Goal: Feedback & Contribution: Contribute content

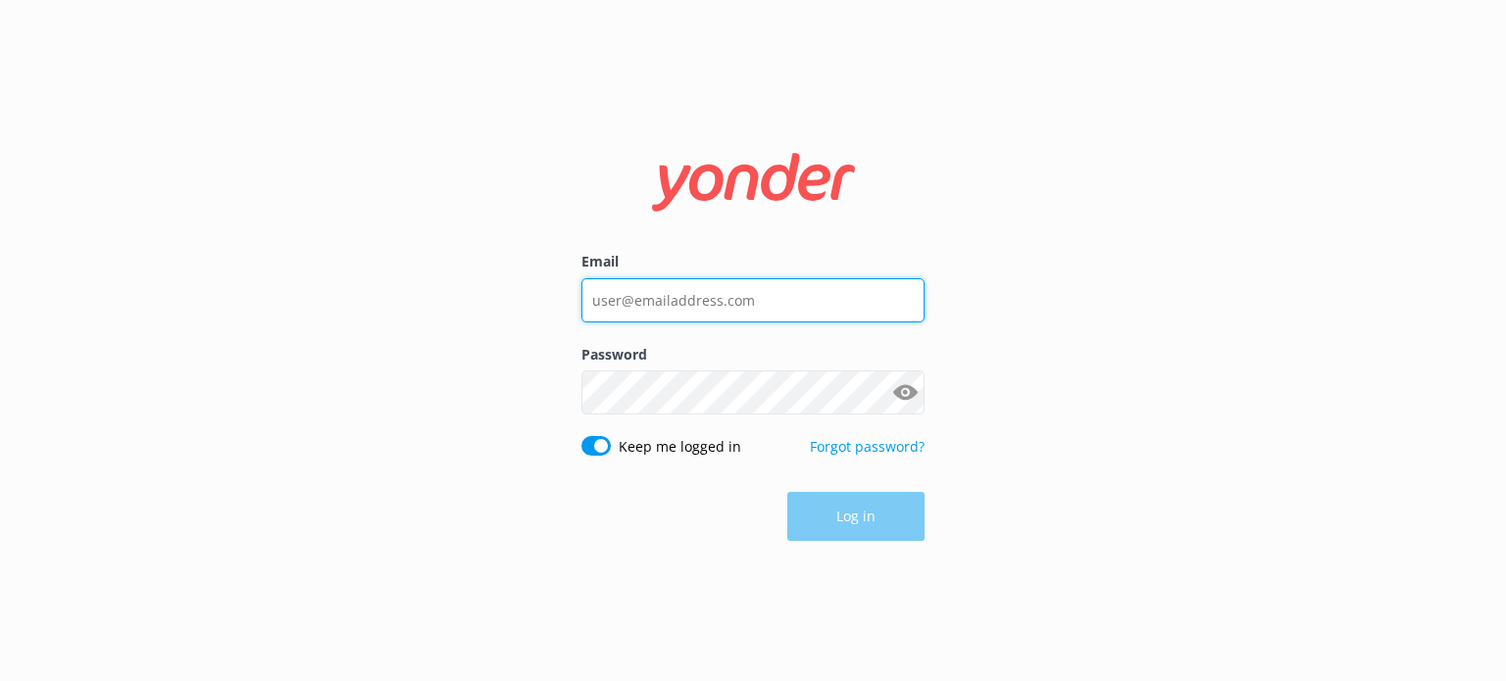
click at [669, 303] on input "Email" at bounding box center [752, 300] width 343 height 44
type input "[PERSON_NAME][EMAIL_ADDRESS][DOMAIN_NAME]"
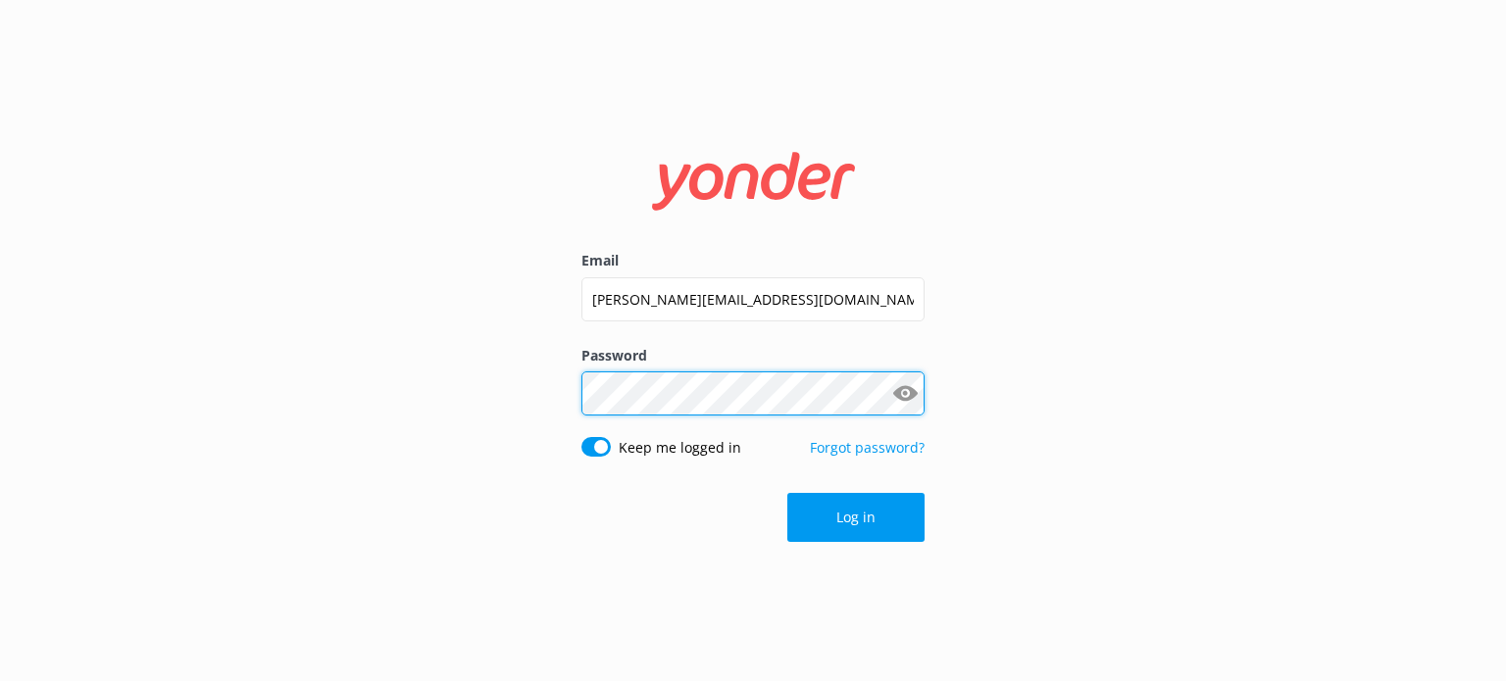
click button "Log in" at bounding box center [855, 517] width 137 height 49
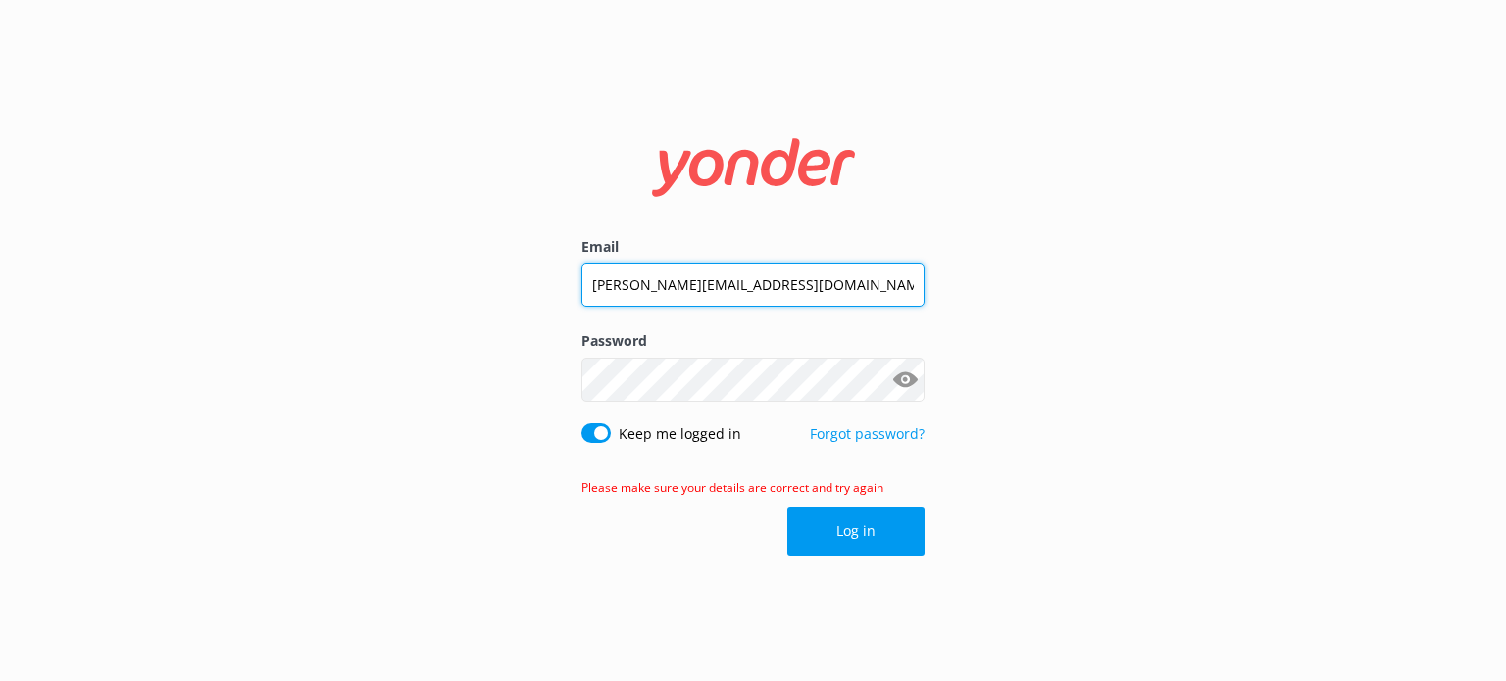
drag, startPoint x: 820, startPoint y: 285, endPoint x: 386, endPoint y: 270, distance: 433.6
click at [386, 270] on div "Email [PERSON_NAME][EMAIL_ADDRESS][DOMAIN_NAME] Password Show password Keep me …" at bounding box center [753, 340] width 1506 height 681
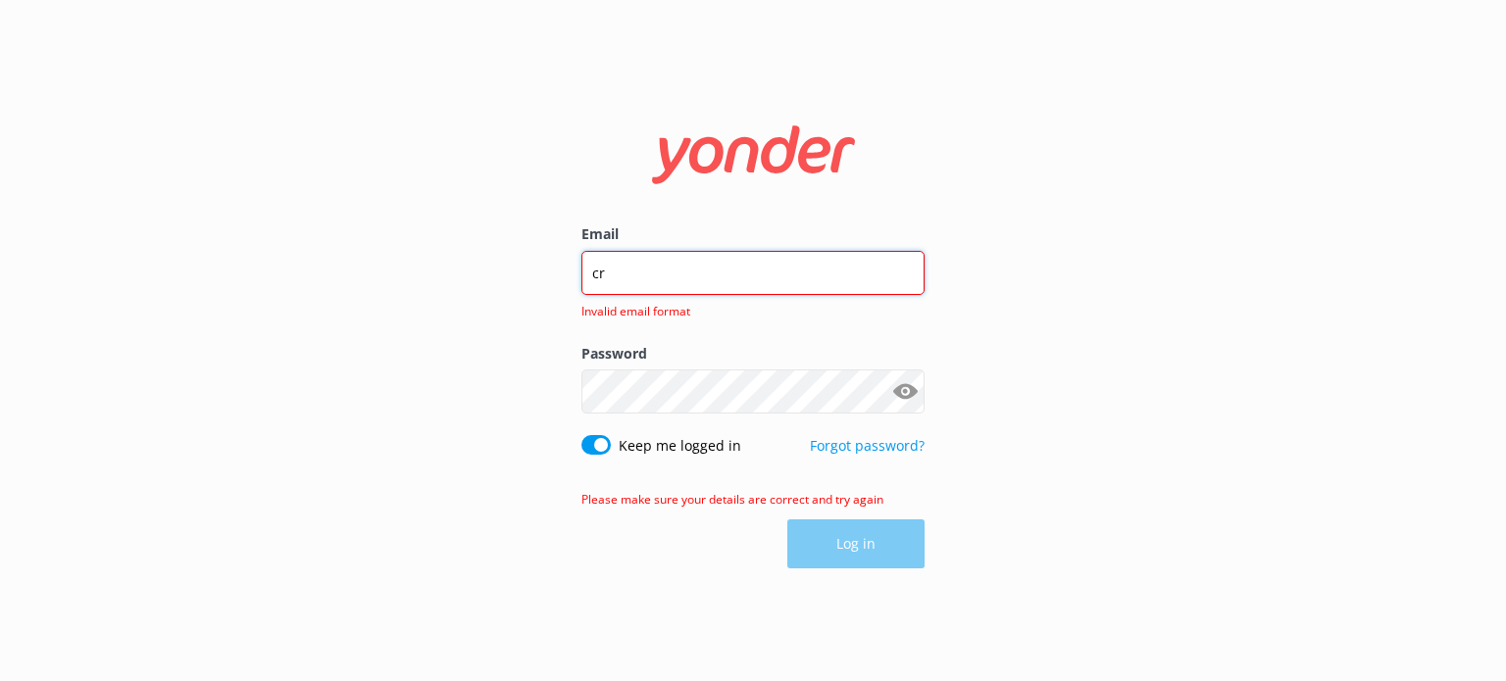
type input "c"
type input "[EMAIL_ADDRESS][DOMAIN_NAME]"
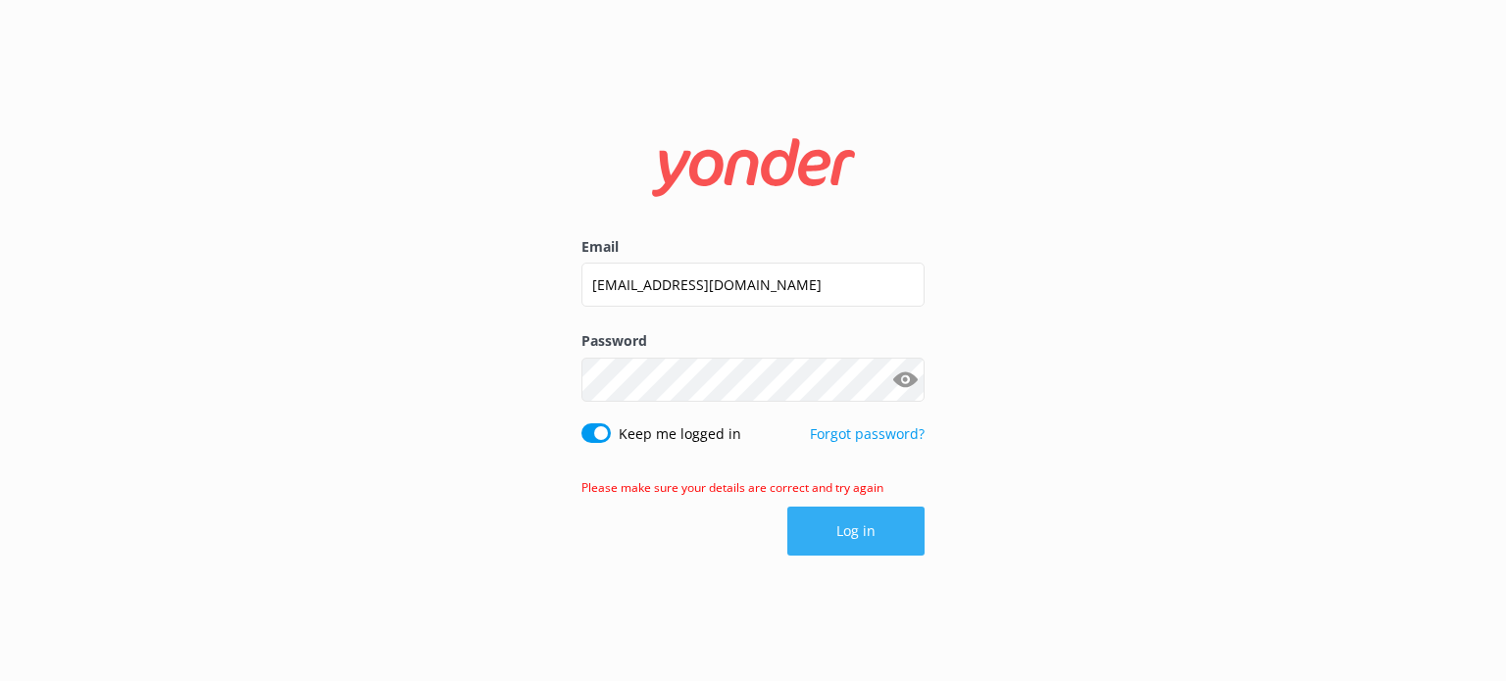
click at [848, 535] on button "Log in" at bounding box center [855, 531] width 137 height 49
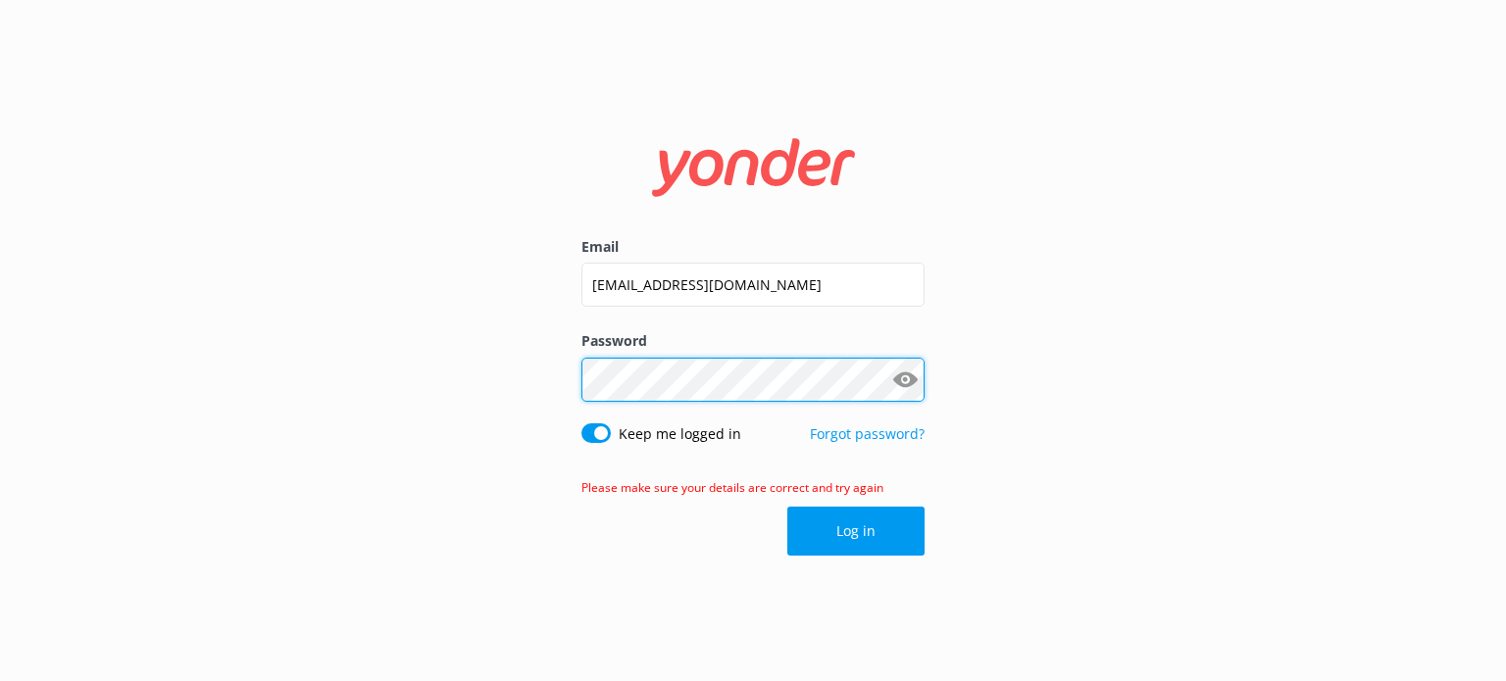
click at [415, 353] on div "Email [EMAIL_ADDRESS][DOMAIN_NAME] Password Show password Keep me logged in For…" at bounding box center [753, 340] width 1506 height 681
click button "Log in" at bounding box center [855, 531] width 137 height 49
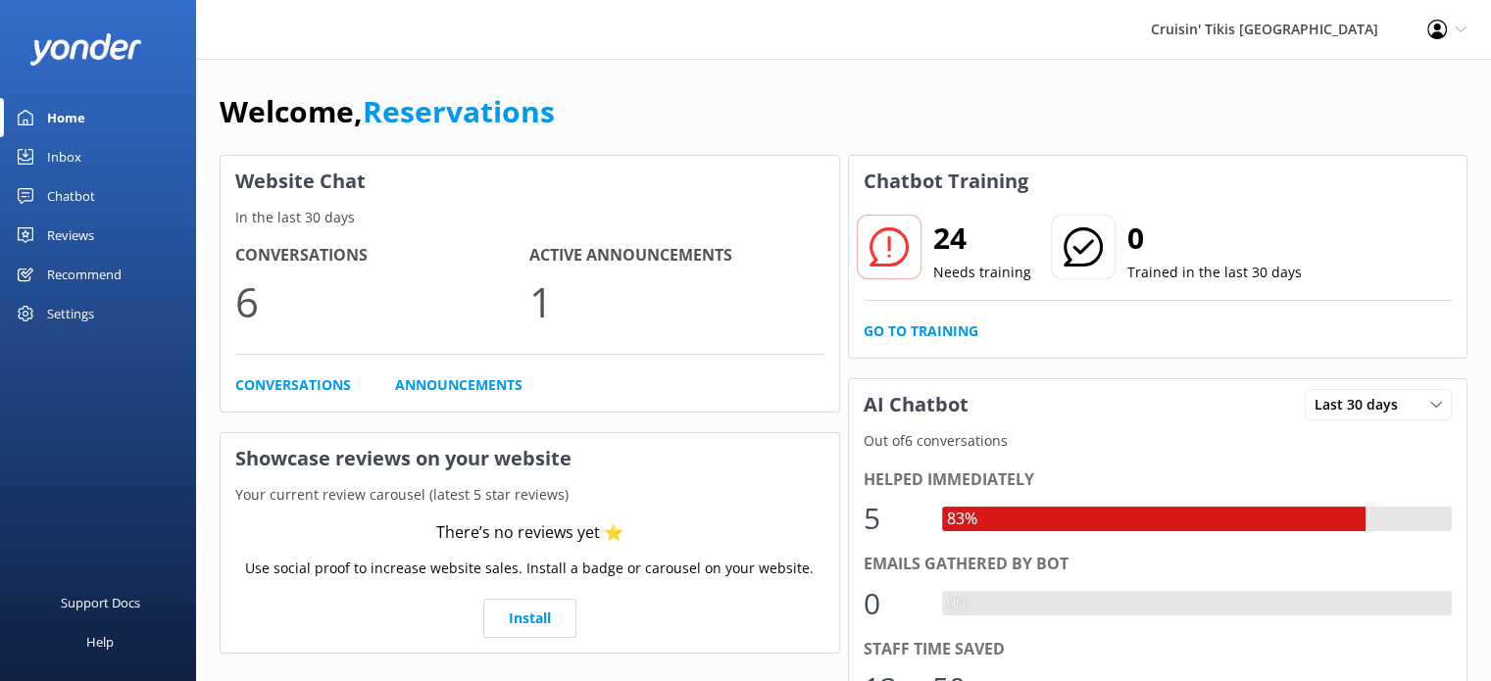
click at [56, 195] on div "Chatbot" at bounding box center [71, 195] width 48 height 39
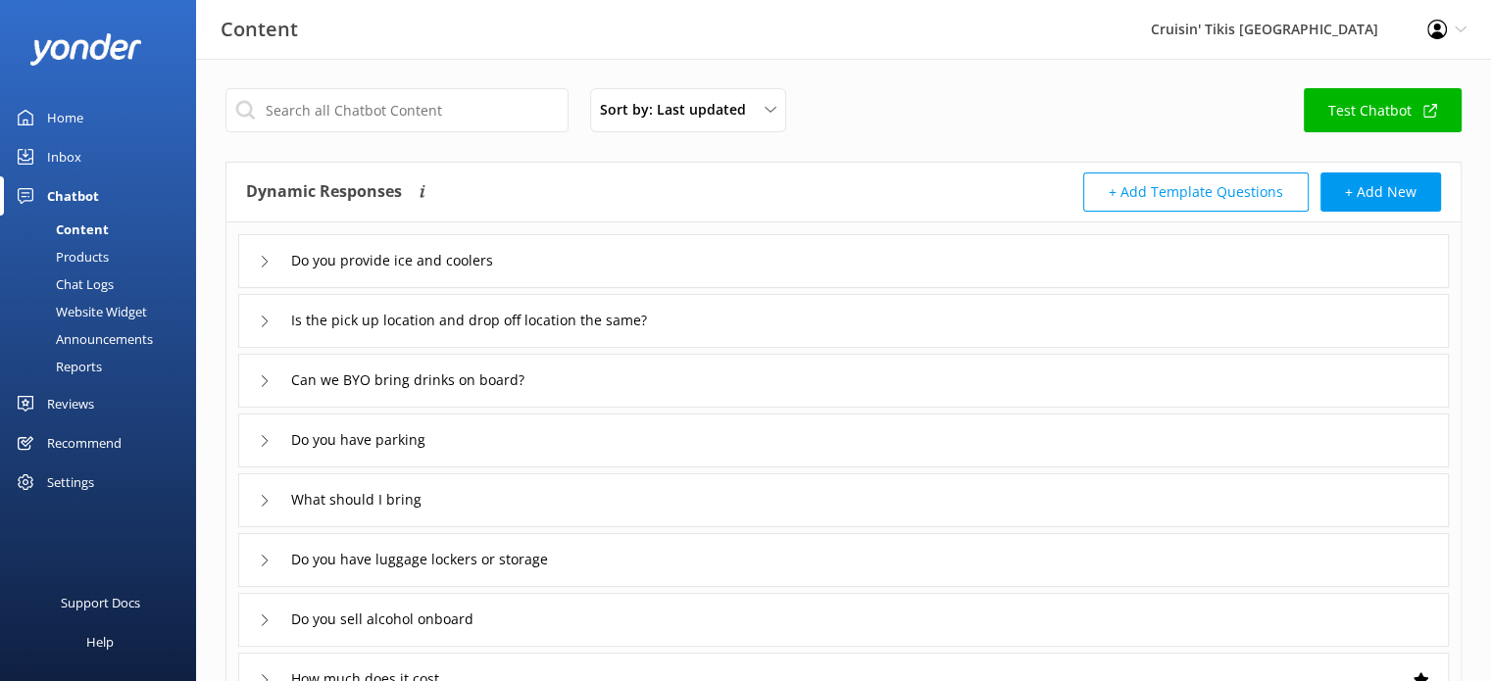
click at [73, 310] on div "Website Widget" at bounding box center [79, 311] width 135 height 27
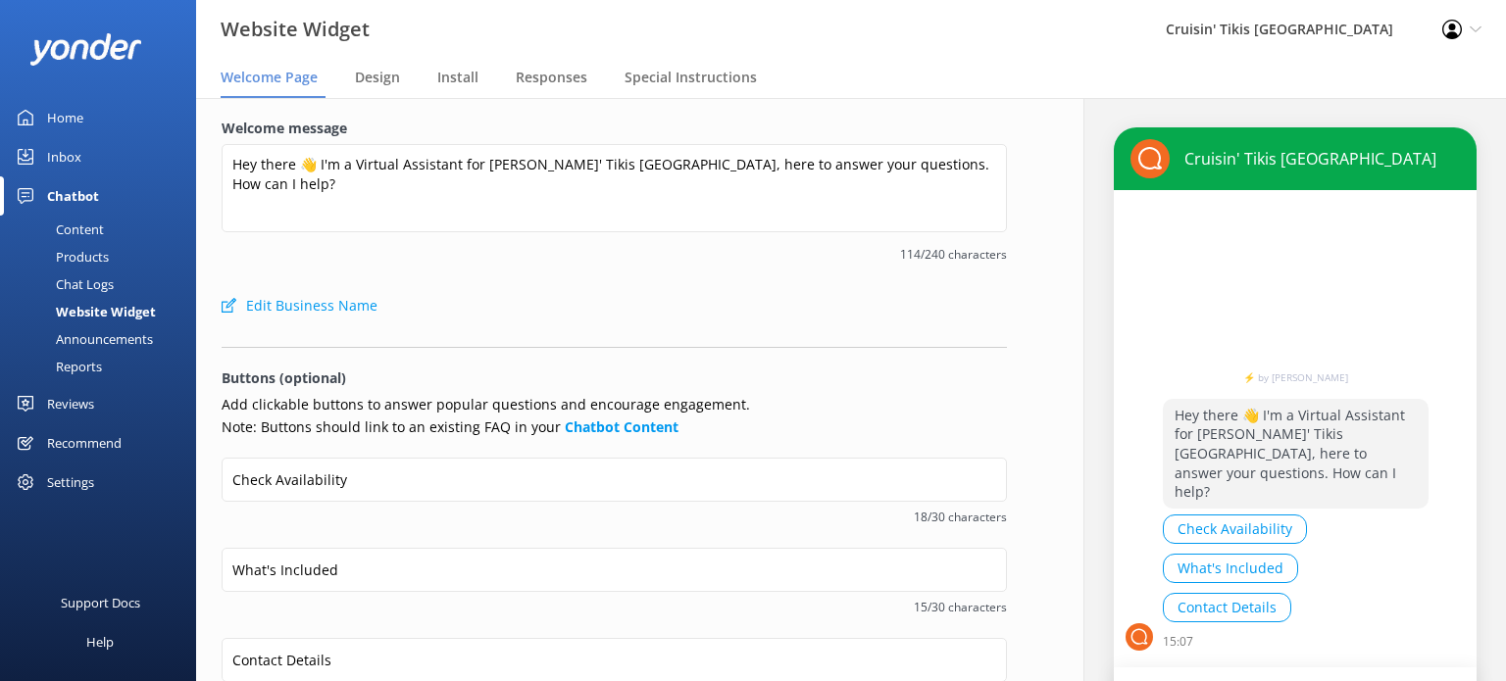
click at [69, 116] on div "Home" at bounding box center [65, 117] width 36 height 39
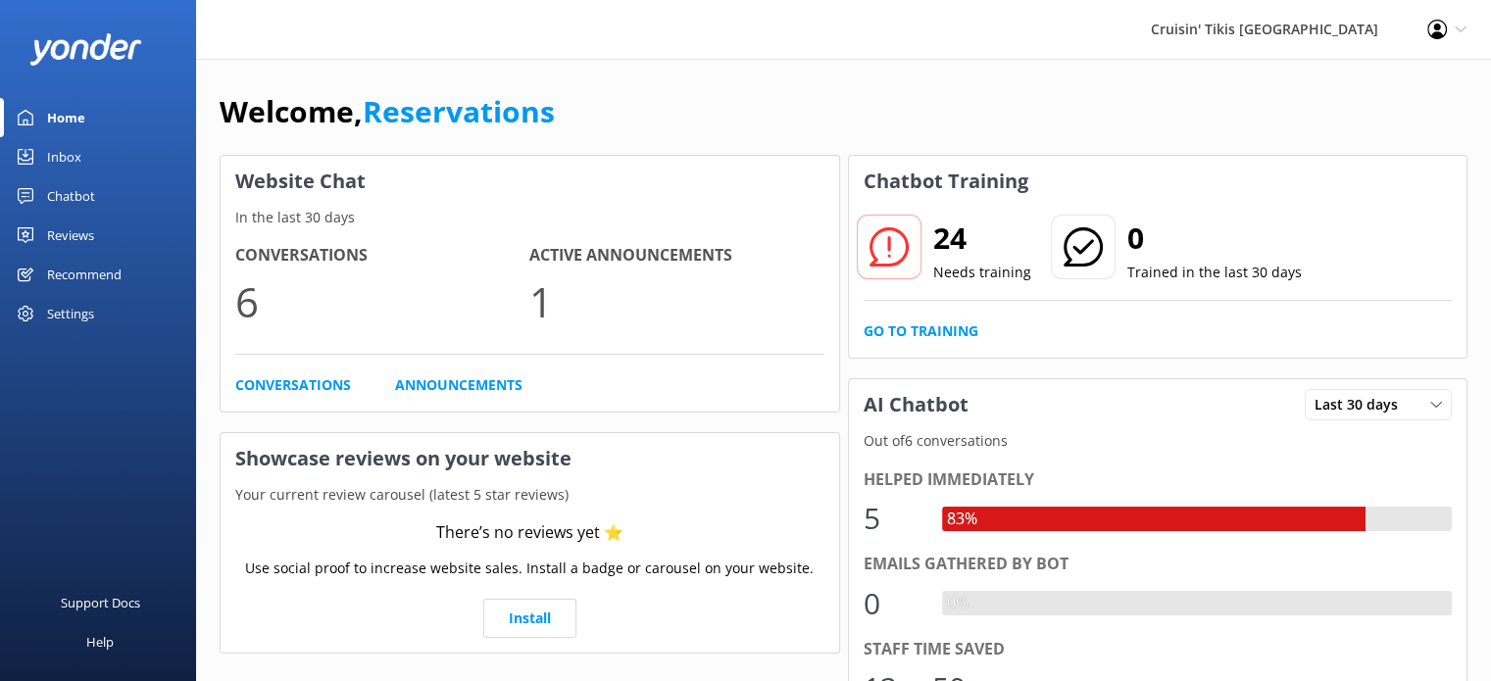
click at [58, 203] on div "Chatbot" at bounding box center [71, 195] width 48 height 39
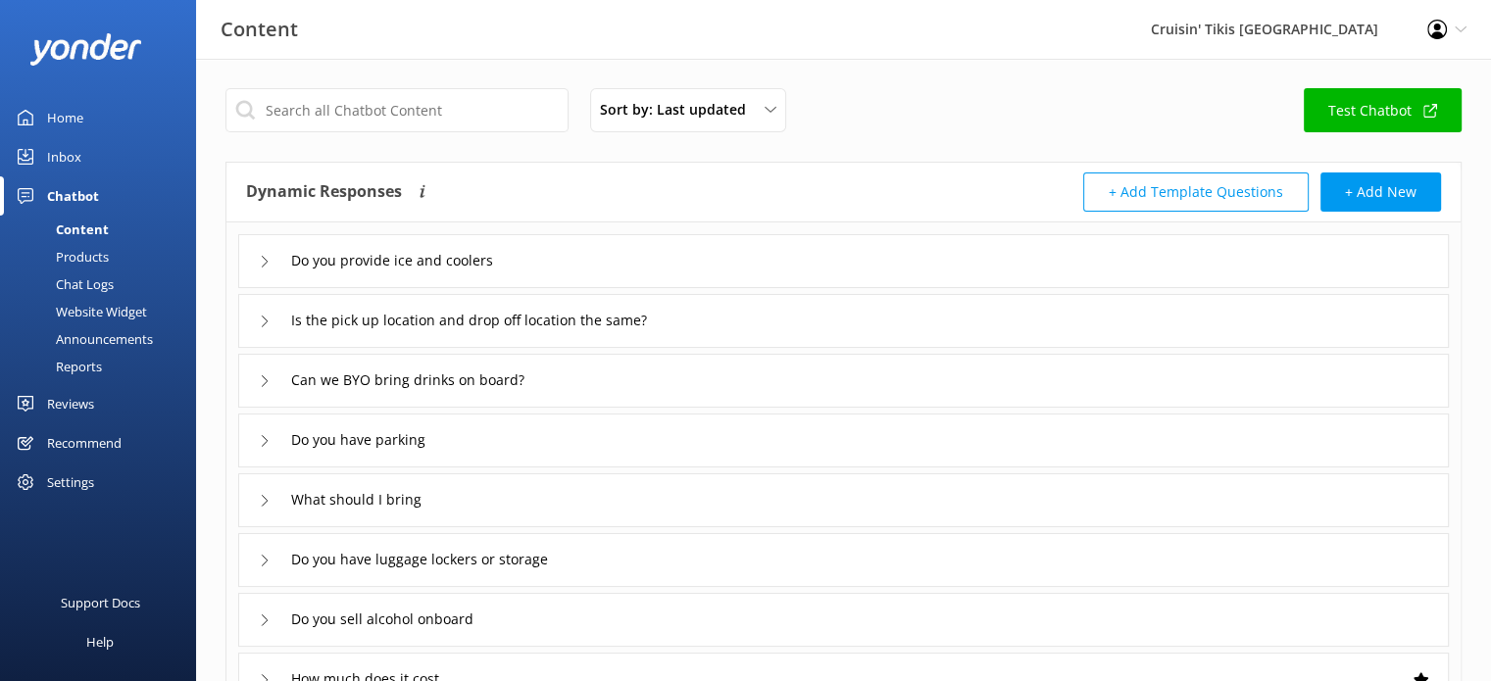
click at [122, 344] on div "Announcements" at bounding box center [82, 339] width 141 height 27
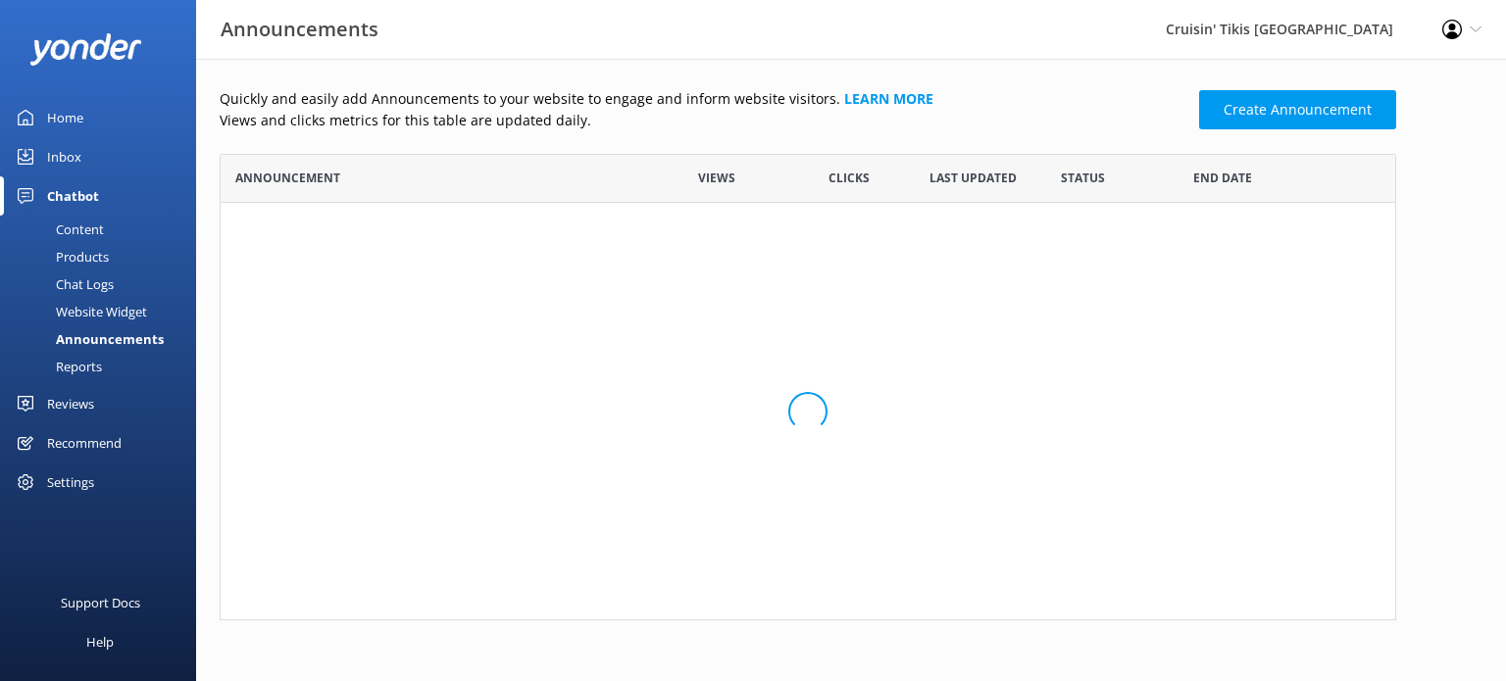
scroll to position [118, 1161]
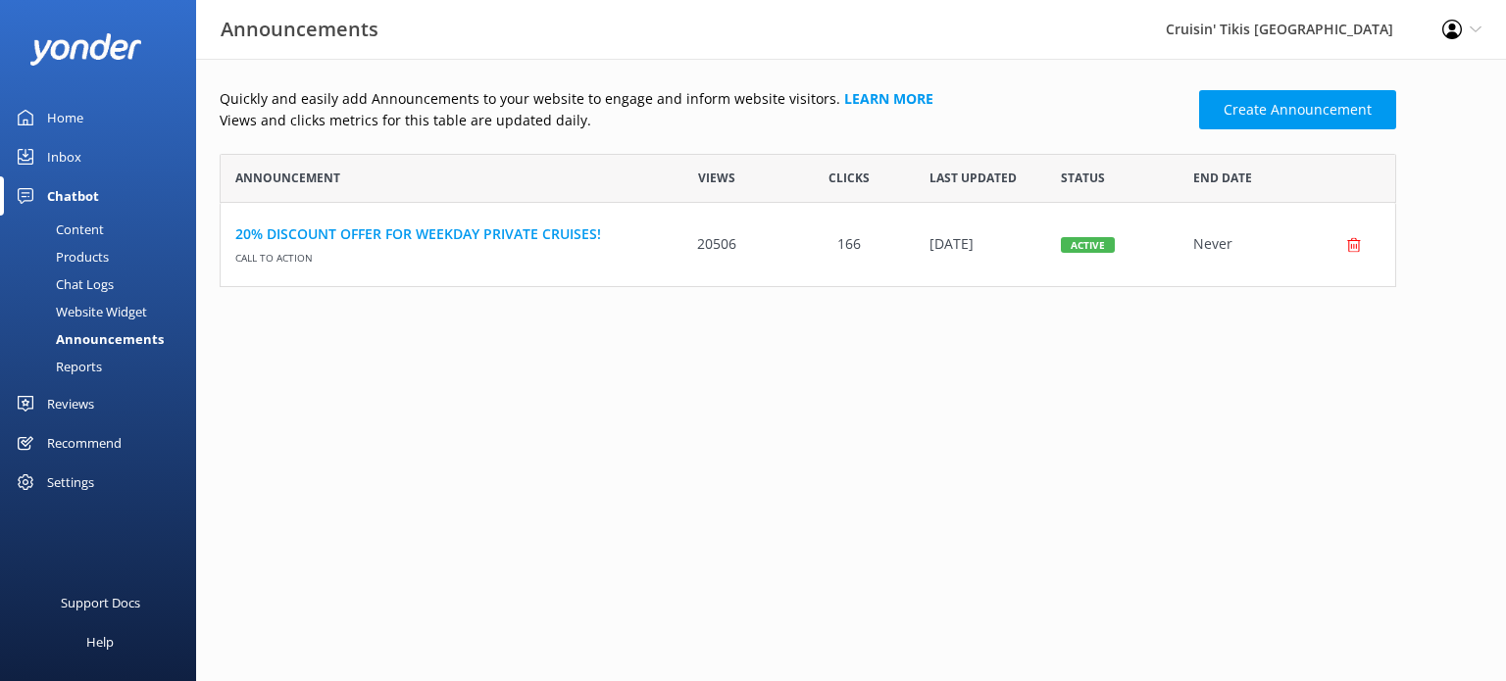
click at [1102, 247] on div "Active" at bounding box center [1088, 244] width 54 height 16
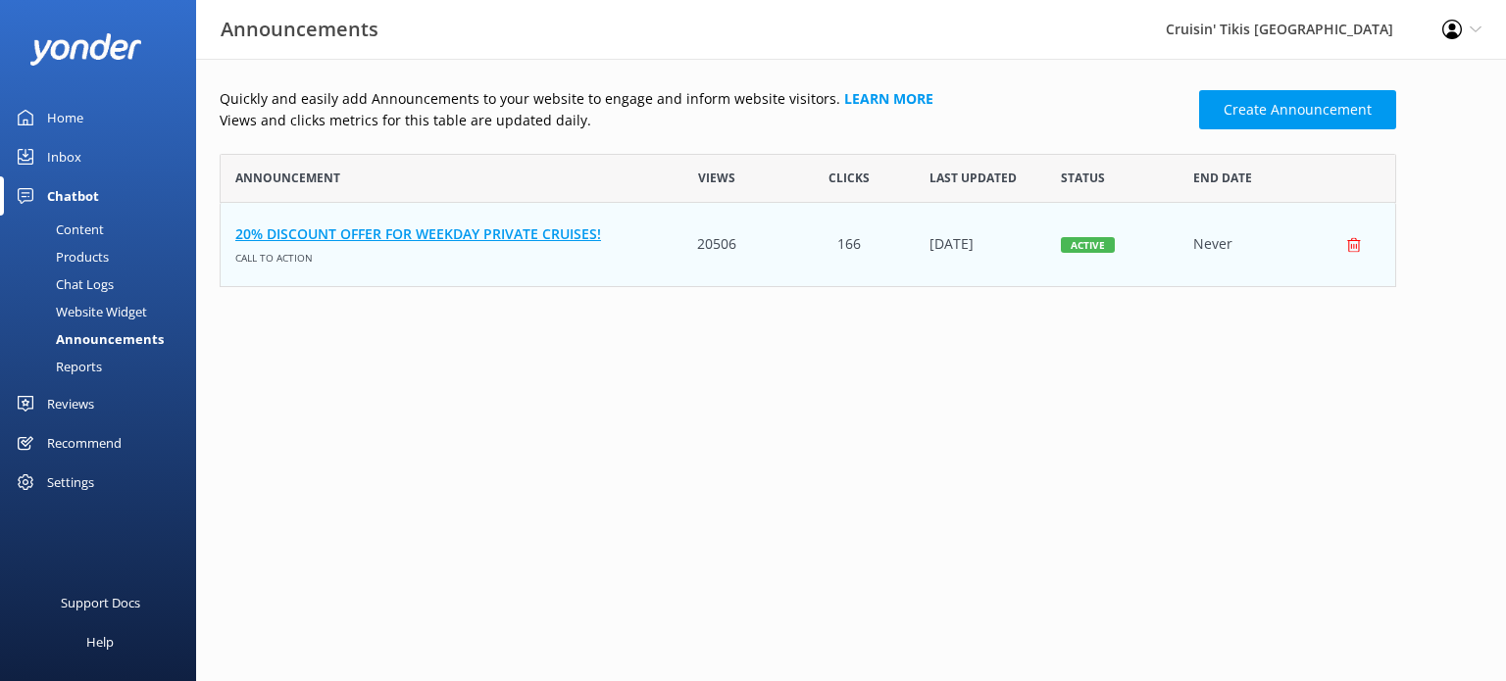
click at [355, 236] on link "20% DISCOUNT OFFER FOR WEEKDAY PRIVATE CRUISES!" at bounding box center [435, 235] width 401 height 22
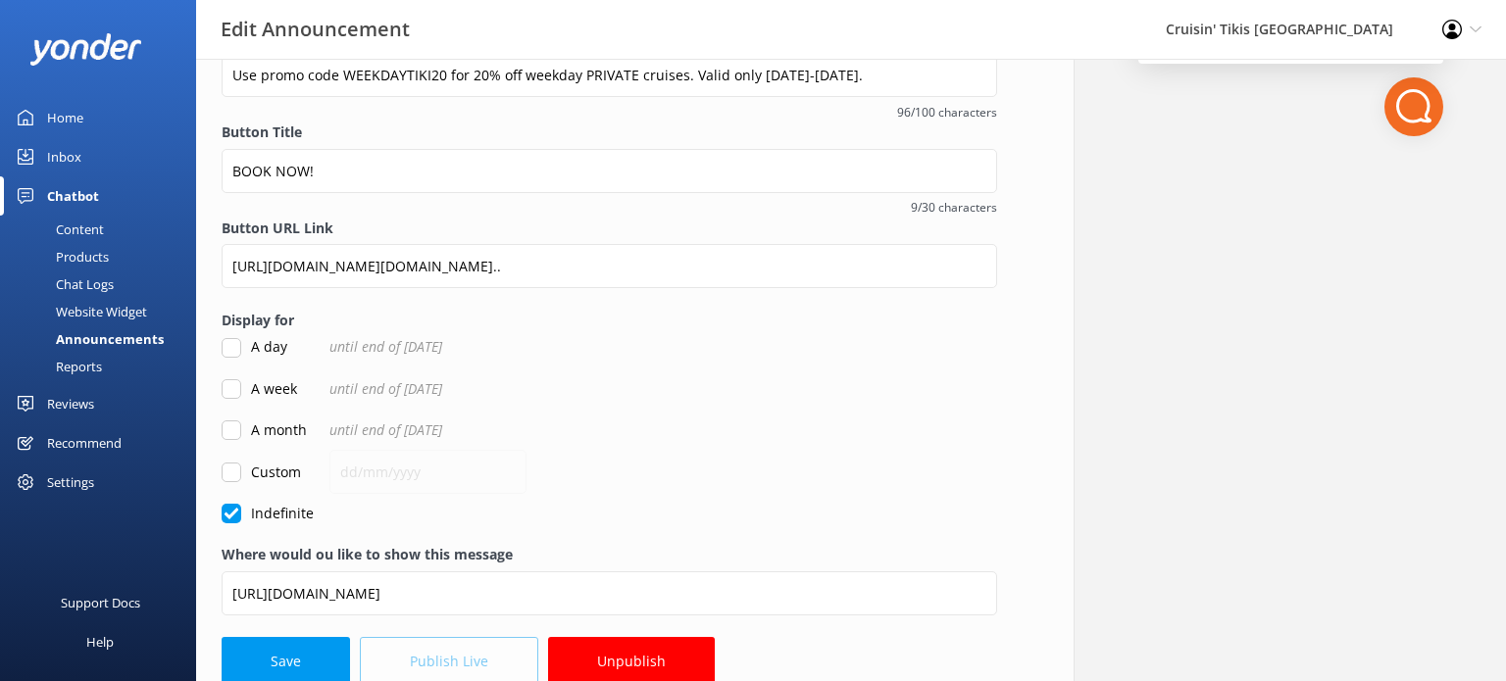
scroll to position [361, 0]
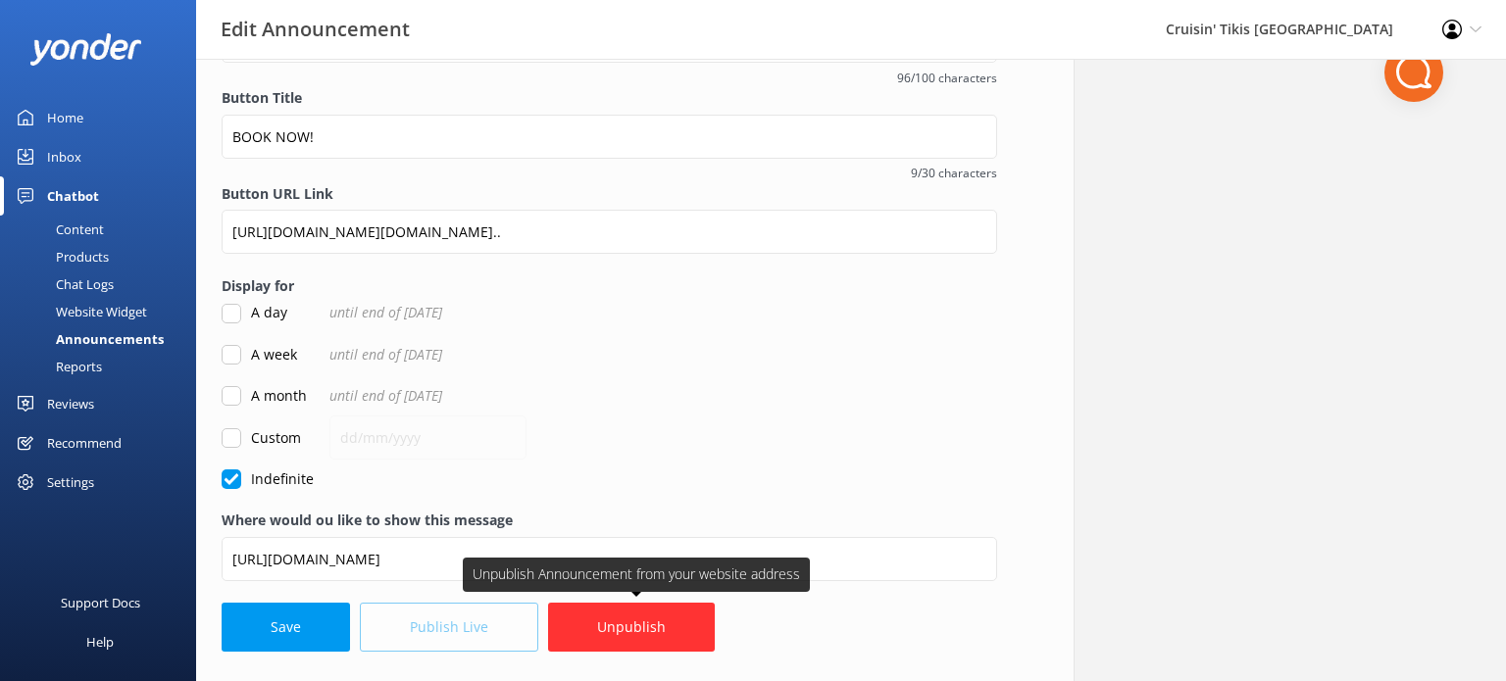
click at [620, 631] on button "Unpublish" at bounding box center [631, 627] width 167 height 49
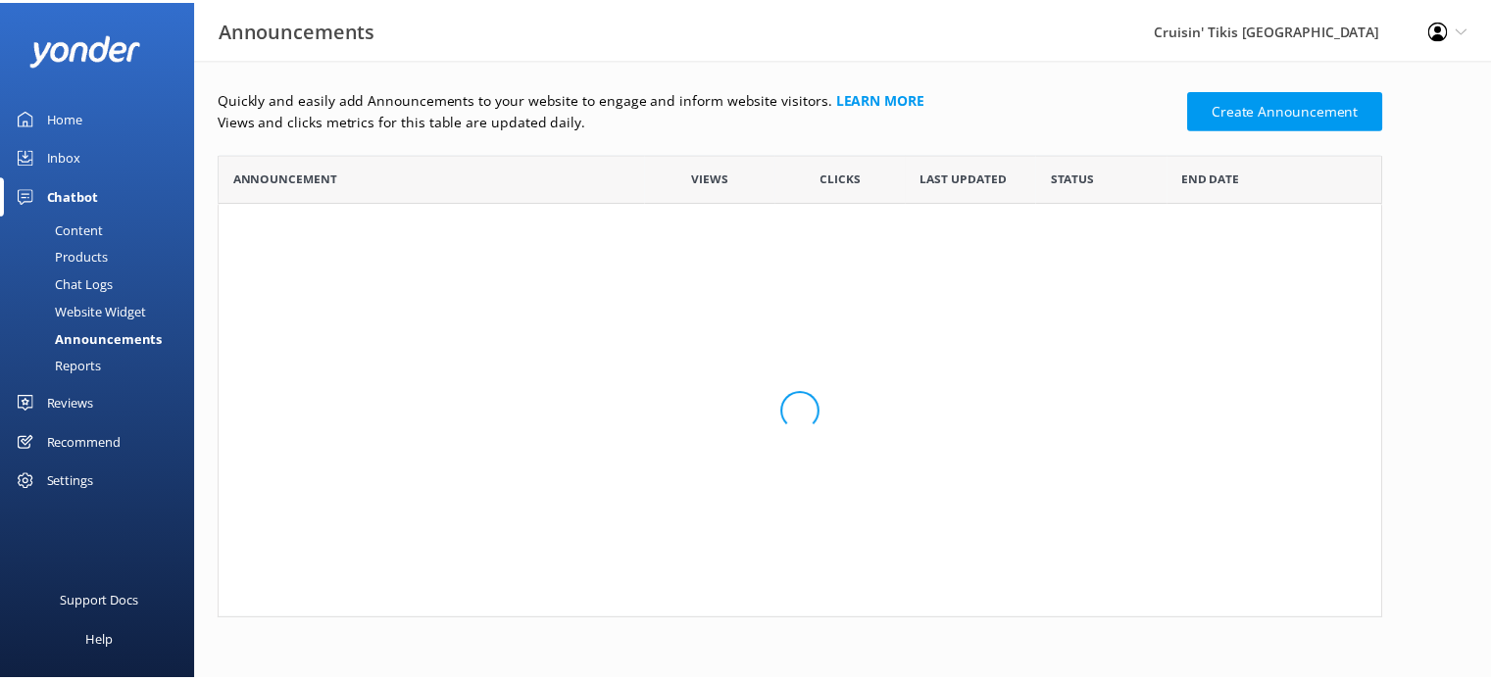
scroll to position [118, 1161]
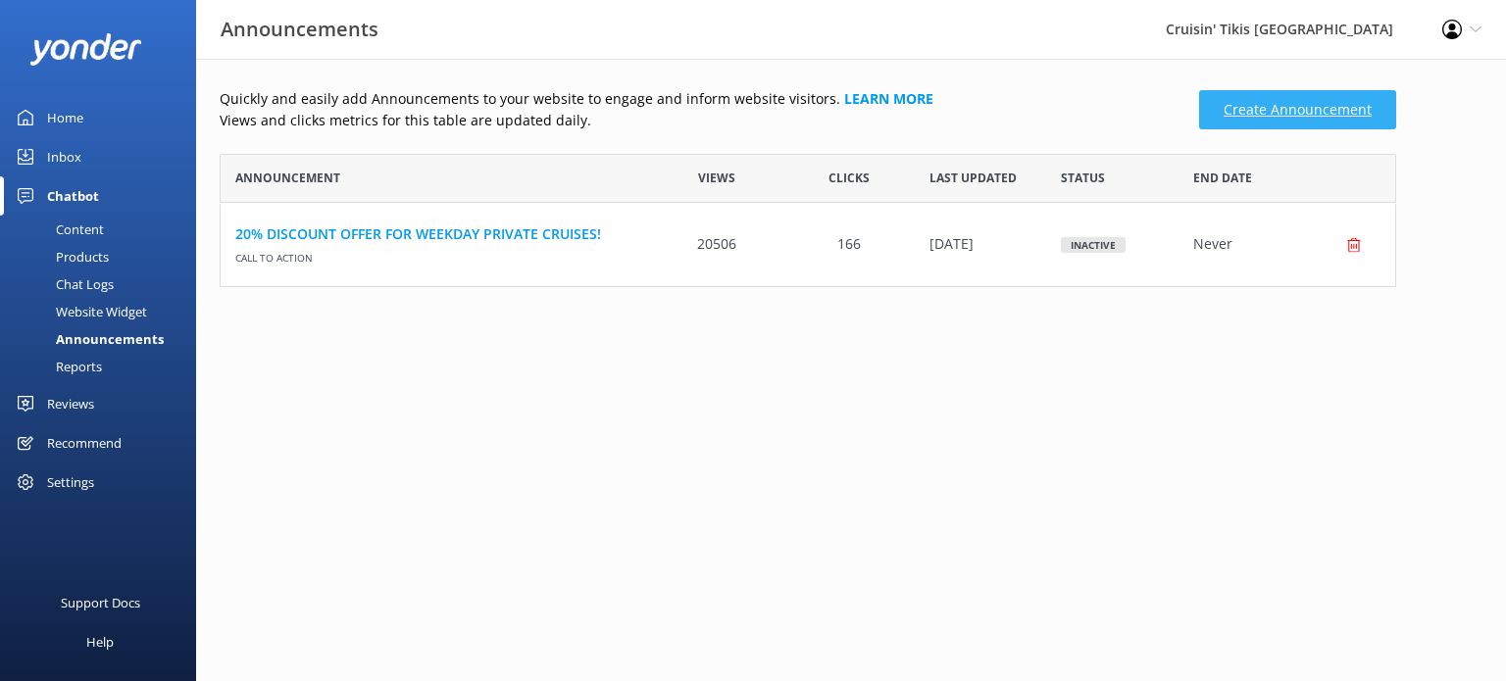
click at [1308, 113] on link "Create Announcement" at bounding box center [1297, 109] width 197 height 39
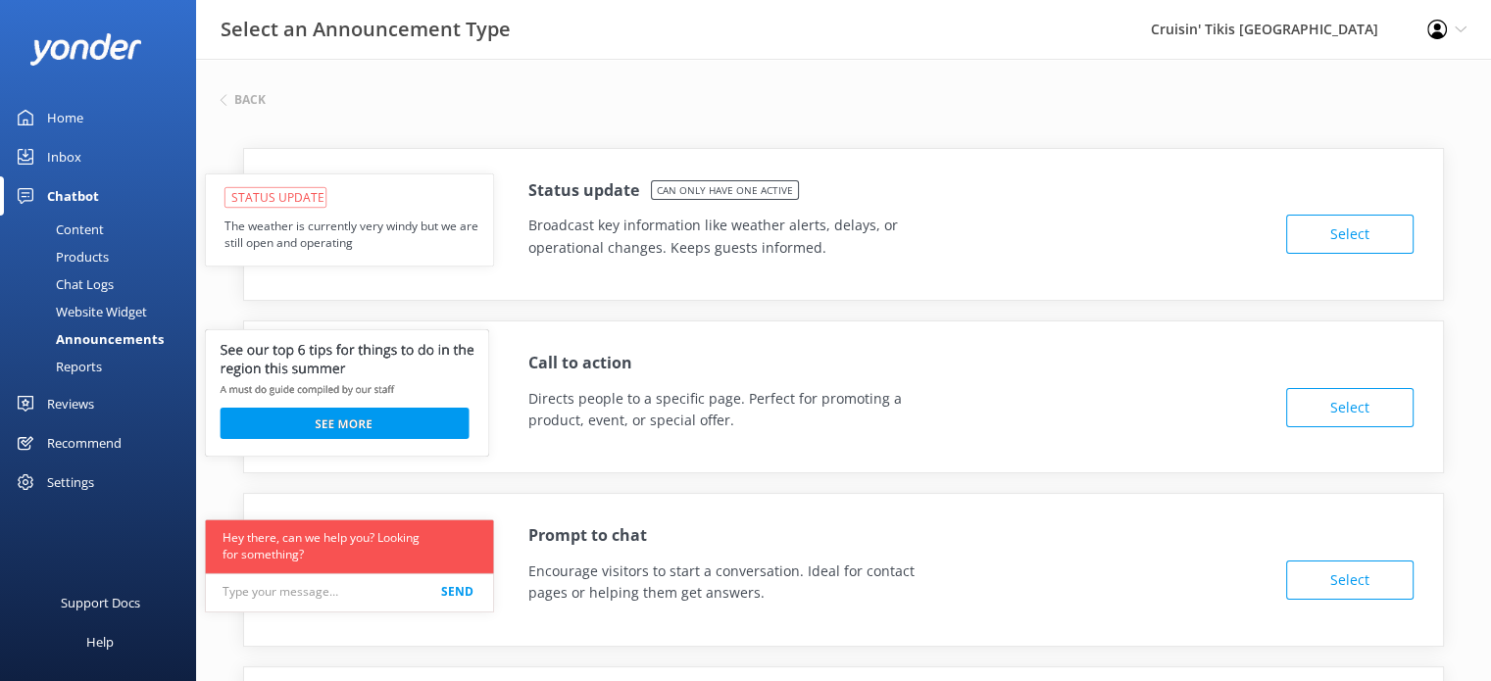
click at [1338, 235] on button "Select" at bounding box center [1349, 234] width 127 height 39
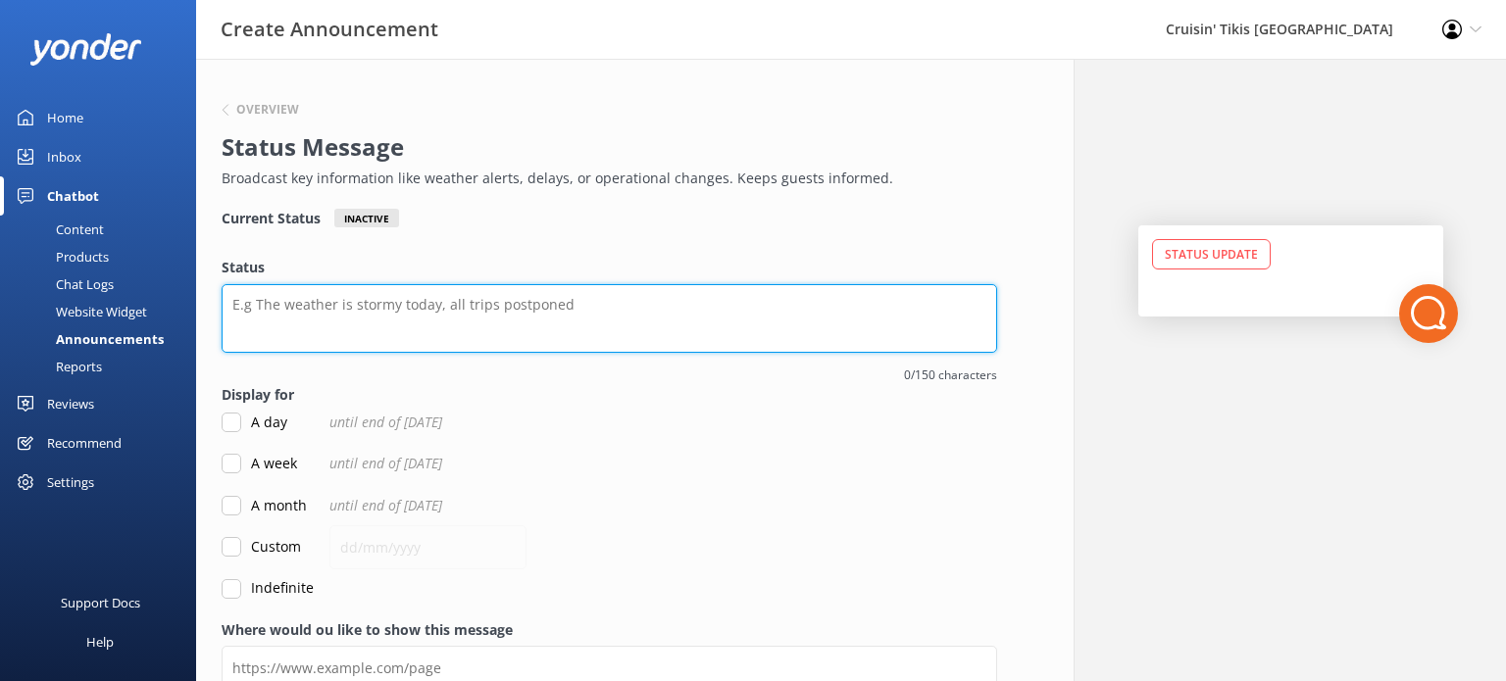
click at [306, 308] on textarea "Status" at bounding box center [610, 318] width 776 height 69
type textarea "C"
type textarea "T"
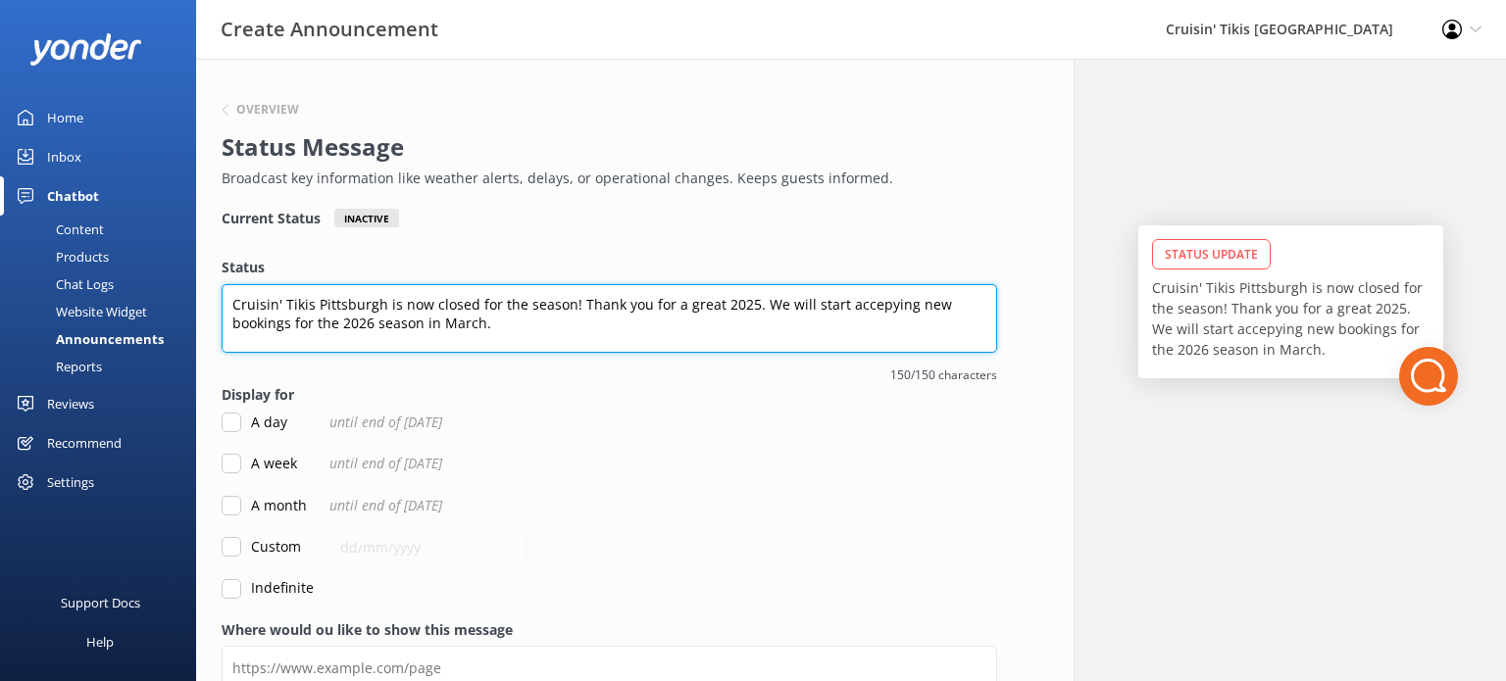
click at [872, 305] on textarea "Cruisin' Tikis Pittsburgh is now closed for the season! Thank you for a great 2…" at bounding box center [610, 318] width 776 height 69
click at [877, 305] on textarea "Cruisin' Tikis Pittsburgh is now closed for the season! Thank you for a great 2…" at bounding box center [610, 318] width 776 height 69
click at [469, 303] on textarea "Cruisin' Tikis Pittsburgh is now closed for the season! Thank you for a great 2…" at bounding box center [610, 318] width 776 height 69
click at [577, 306] on textarea "Cruisin' Tikis Pittsburgh is now CLOSED for the season! Thank you for a great 2…" at bounding box center [610, 318] width 776 height 69
type textarea "Cruisin' Tikis Pittsburgh is now CLOSED for the winter! Thank you for a great 2…"
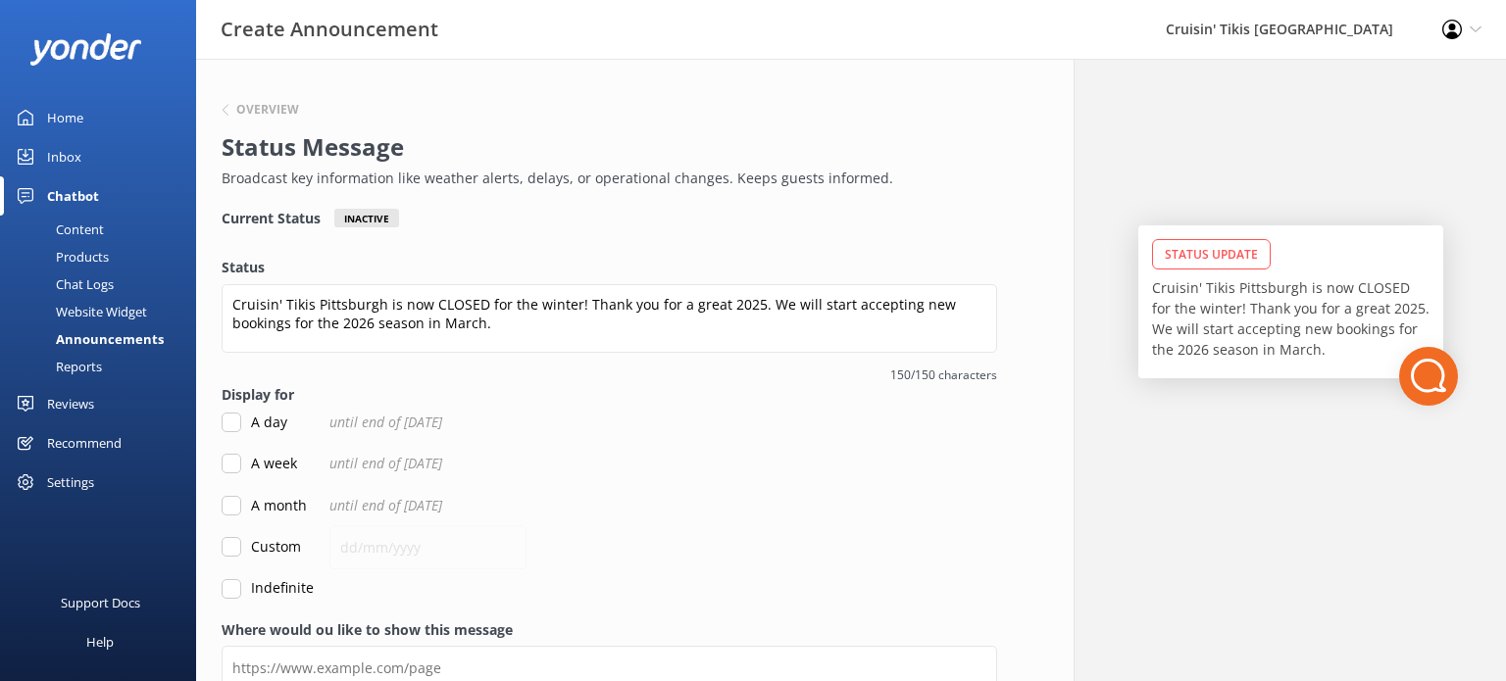
click at [230, 543] on input "Custom" at bounding box center [232, 547] width 20 height 20
checkbox input "true"
click at [356, 544] on input "text" at bounding box center [427, 548] width 197 height 44
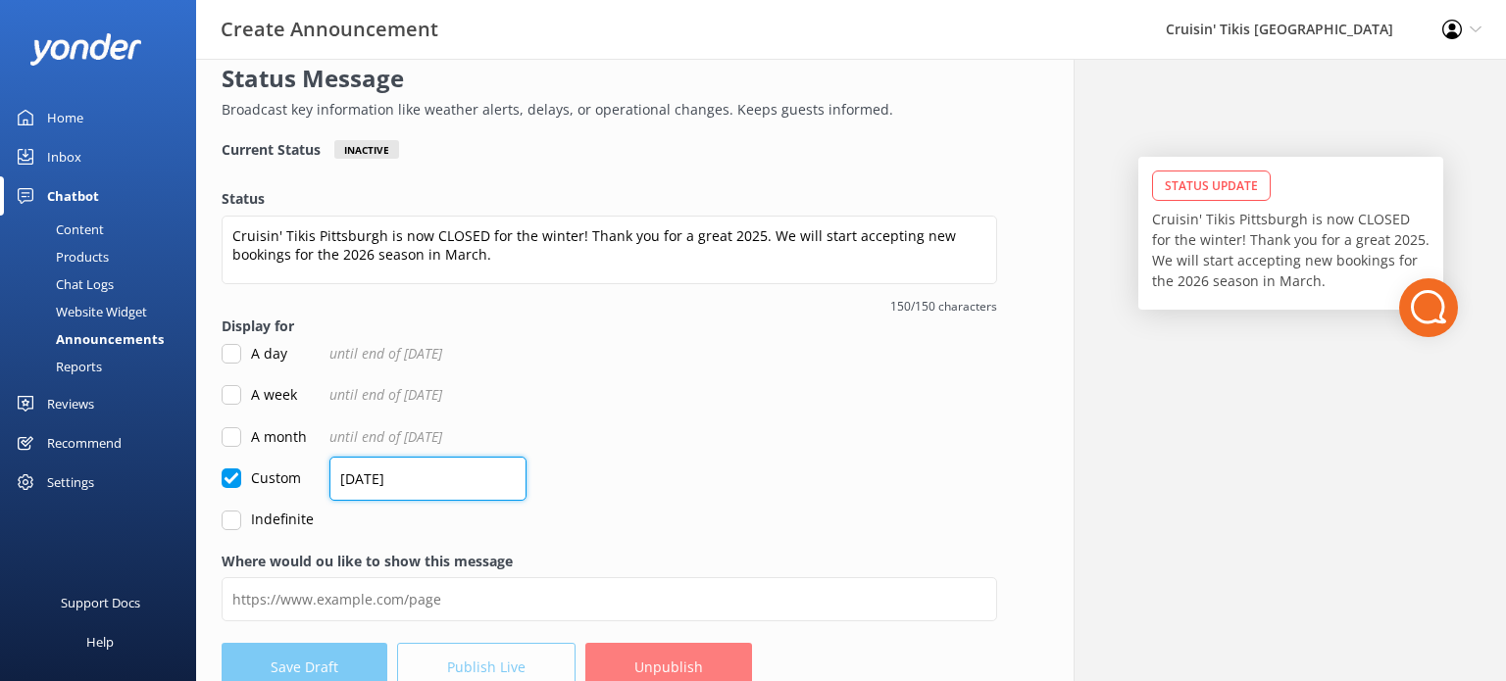
scroll to position [108, 0]
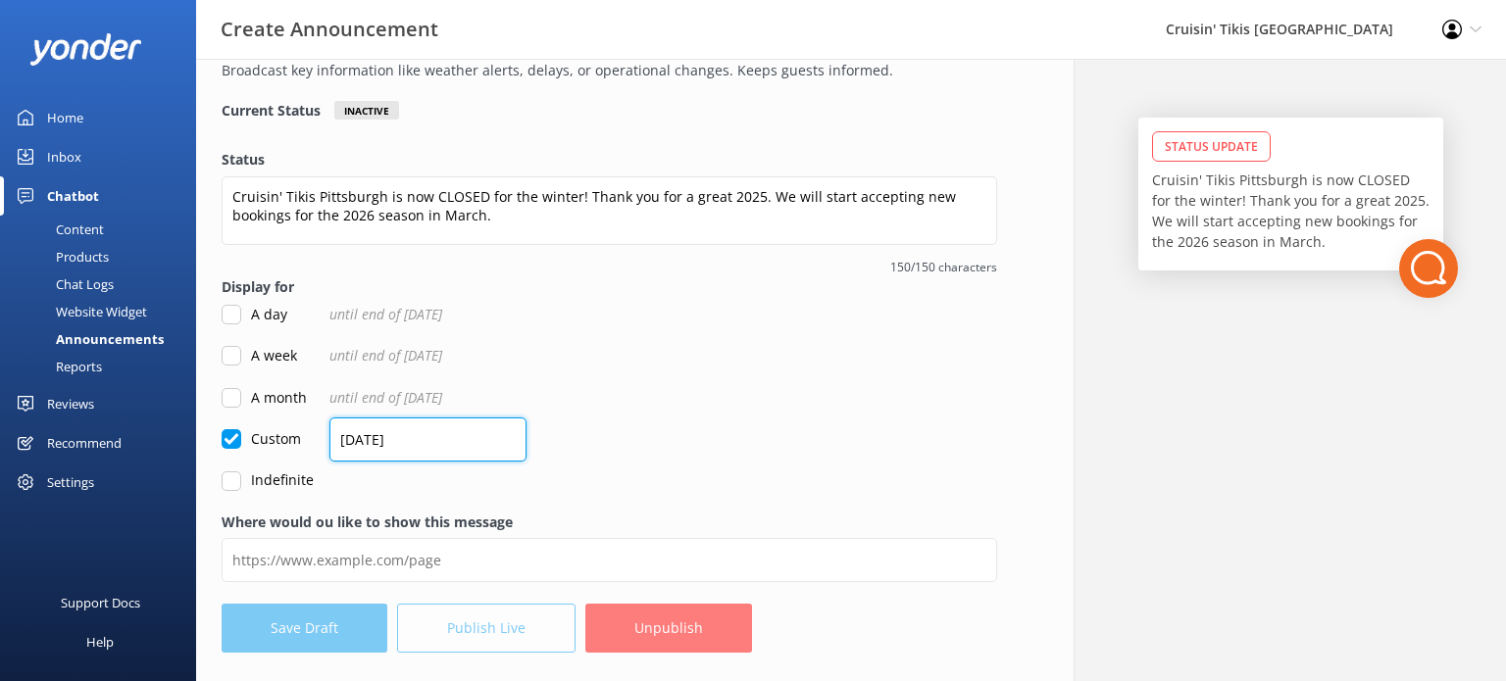
type input "[DATE]"
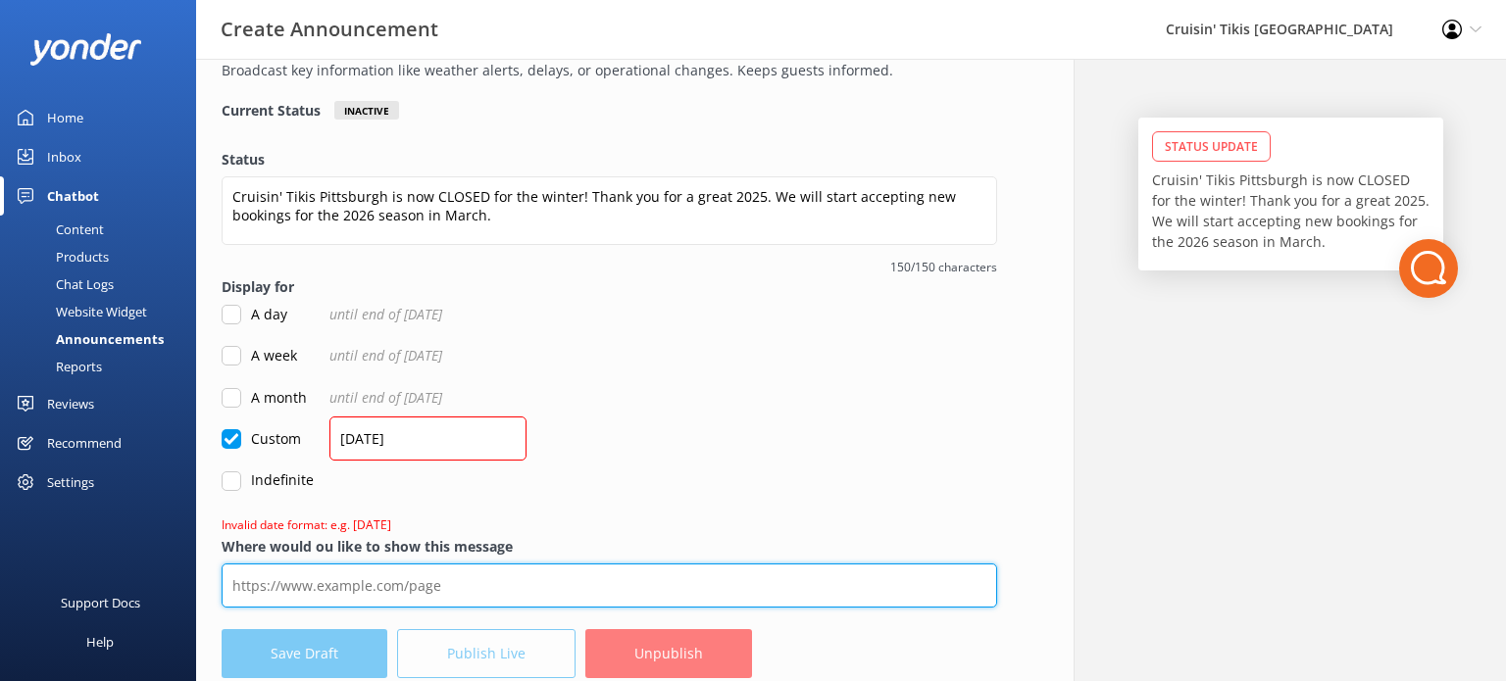
click at [281, 584] on input "Where would ou like to show this message" at bounding box center [610, 586] width 776 height 44
paste input "[URL][DOMAIN_NAME]"
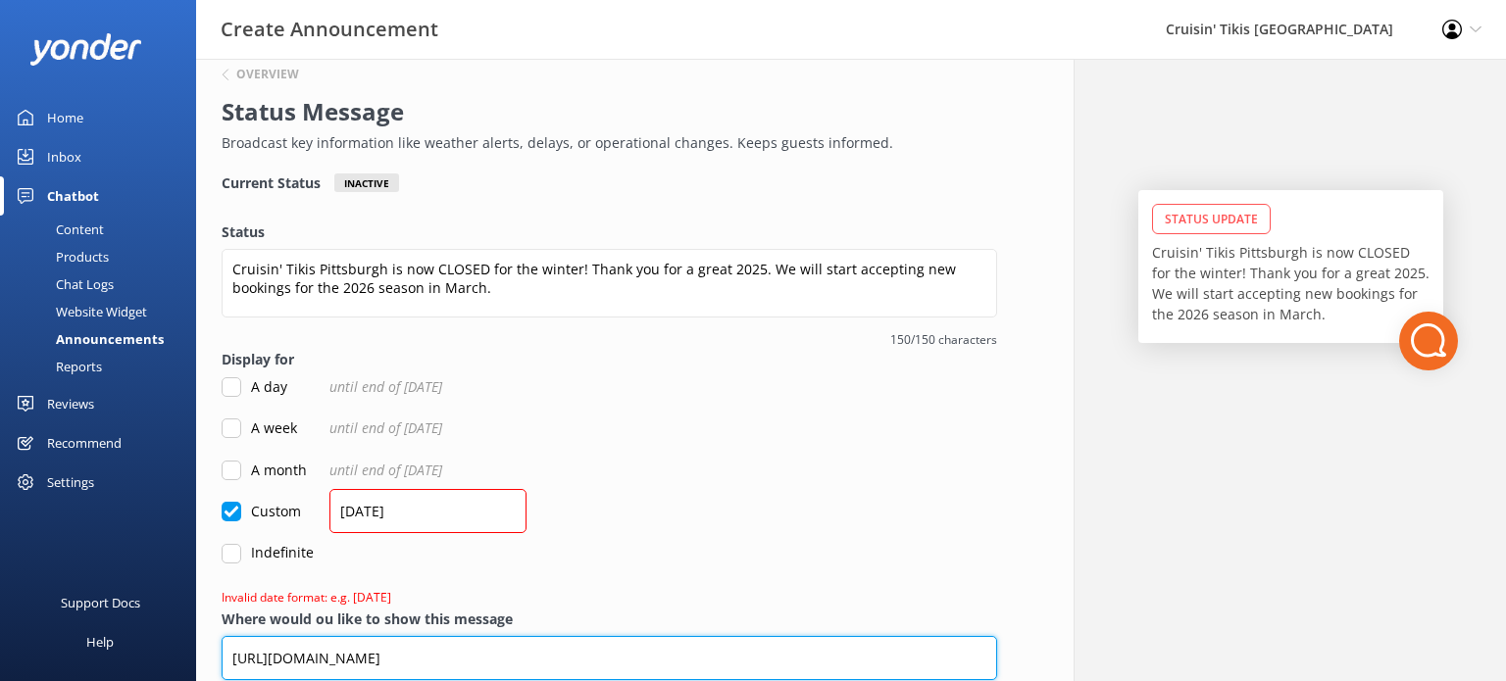
scroll to position [133, 0]
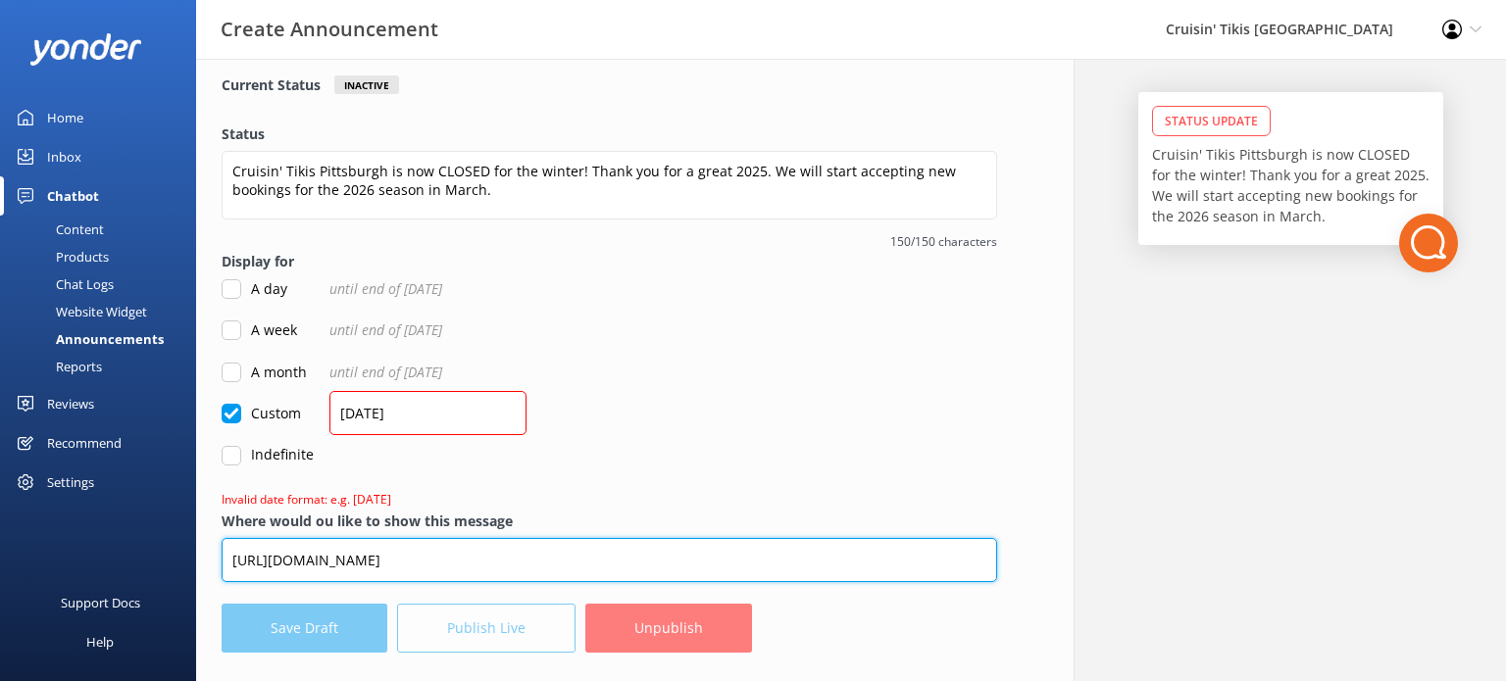
type input "[URL][DOMAIN_NAME]"
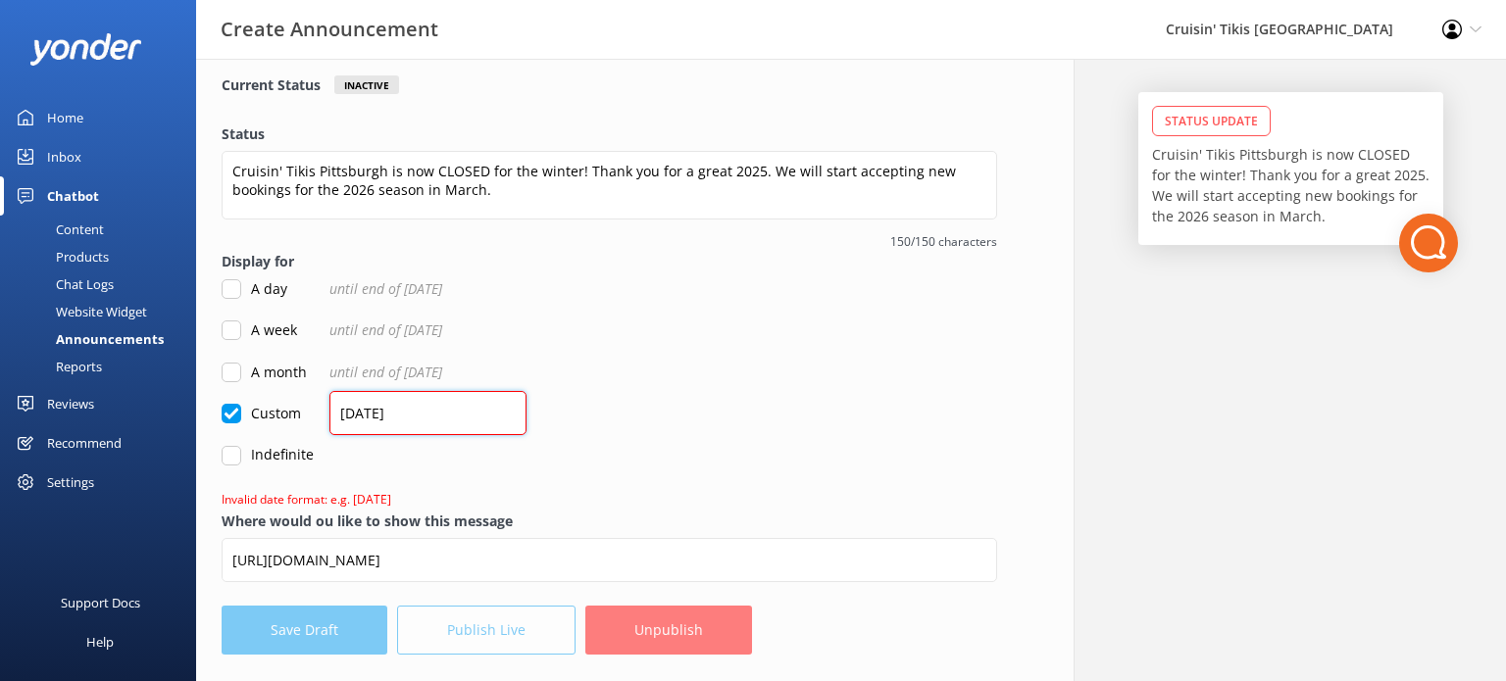
click at [421, 407] on input "[DATE]" at bounding box center [427, 413] width 197 height 44
type input "0"
click at [581, 393] on form "Status Cruisin' Tikis [GEOGRAPHIC_DATA] is now CLOSED for the winter! Thank you…" at bounding box center [610, 317] width 776 height 387
click at [358, 410] on input "[DATE]" at bounding box center [427, 411] width 197 height 44
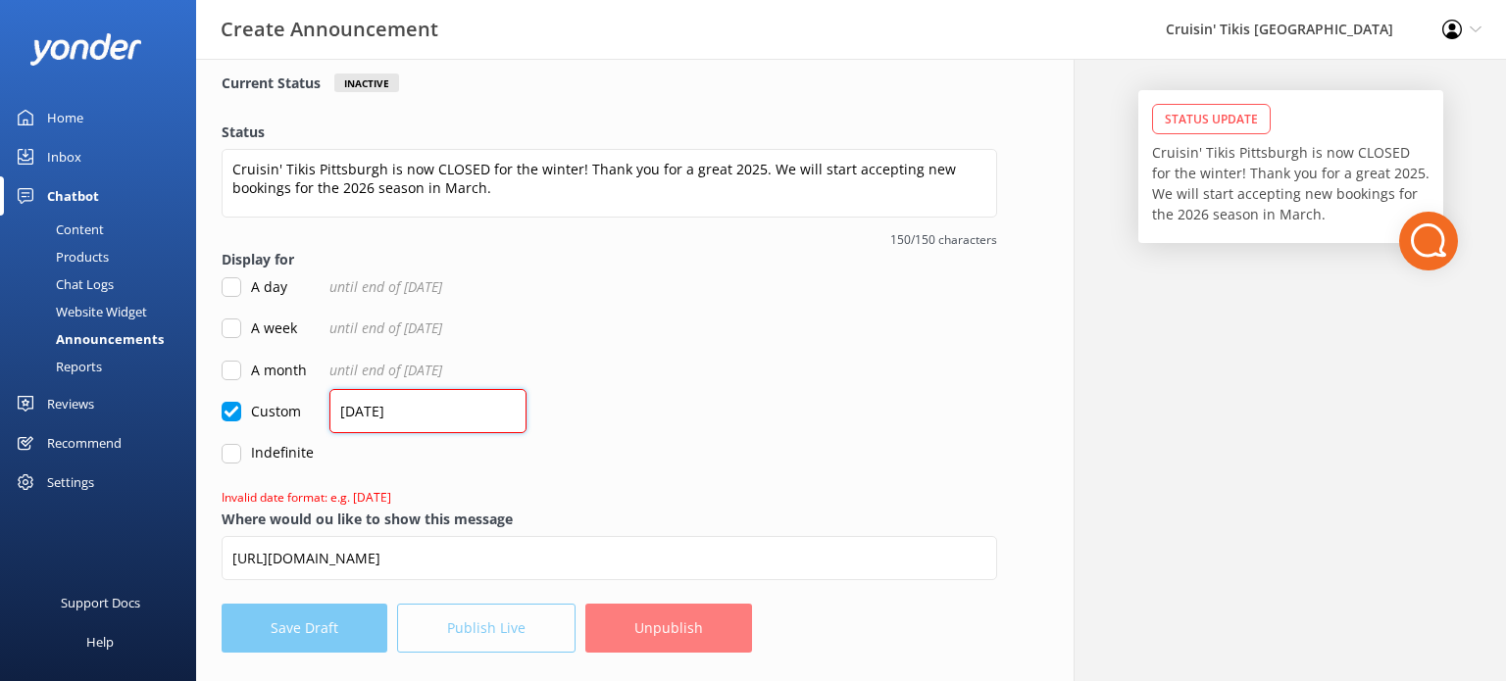
click at [378, 408] on input "[DATE]" at bounding box center [427, 411] width 197 height 44
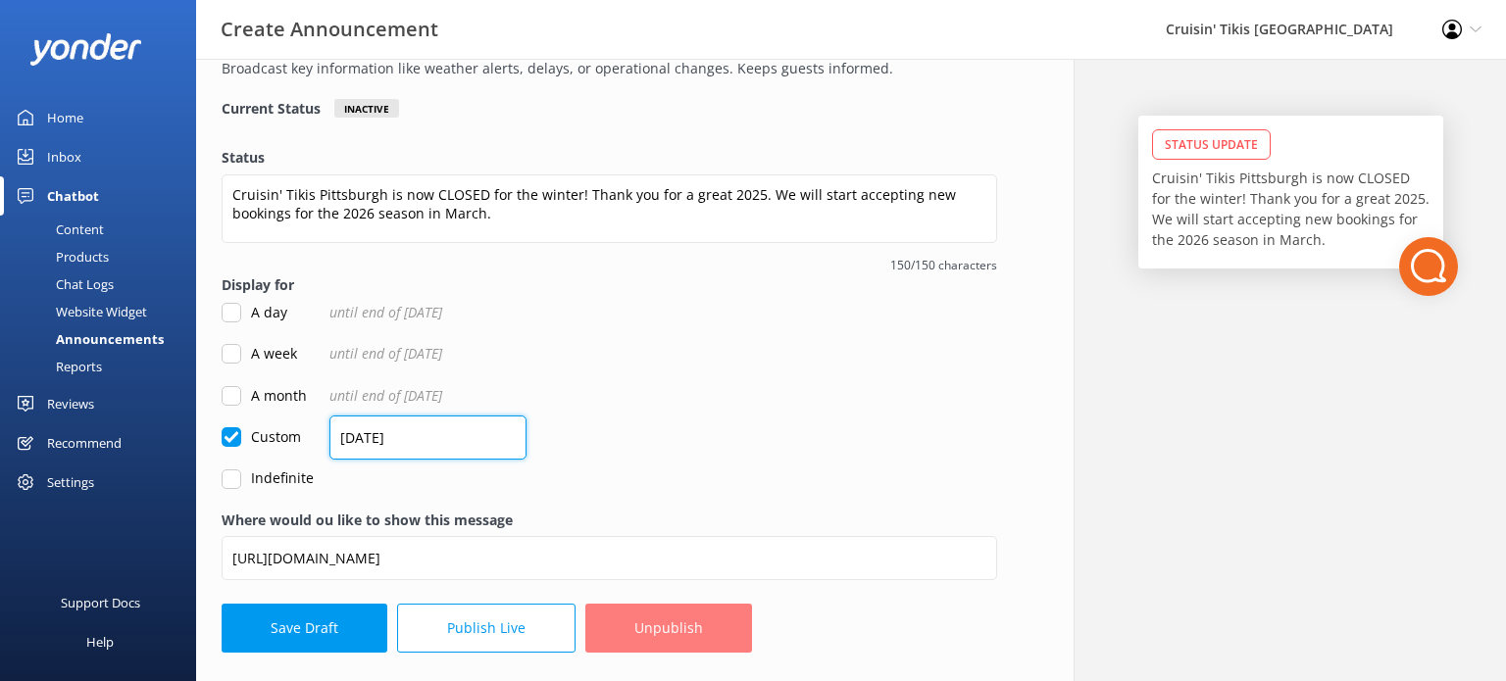
type input "[DATE]"
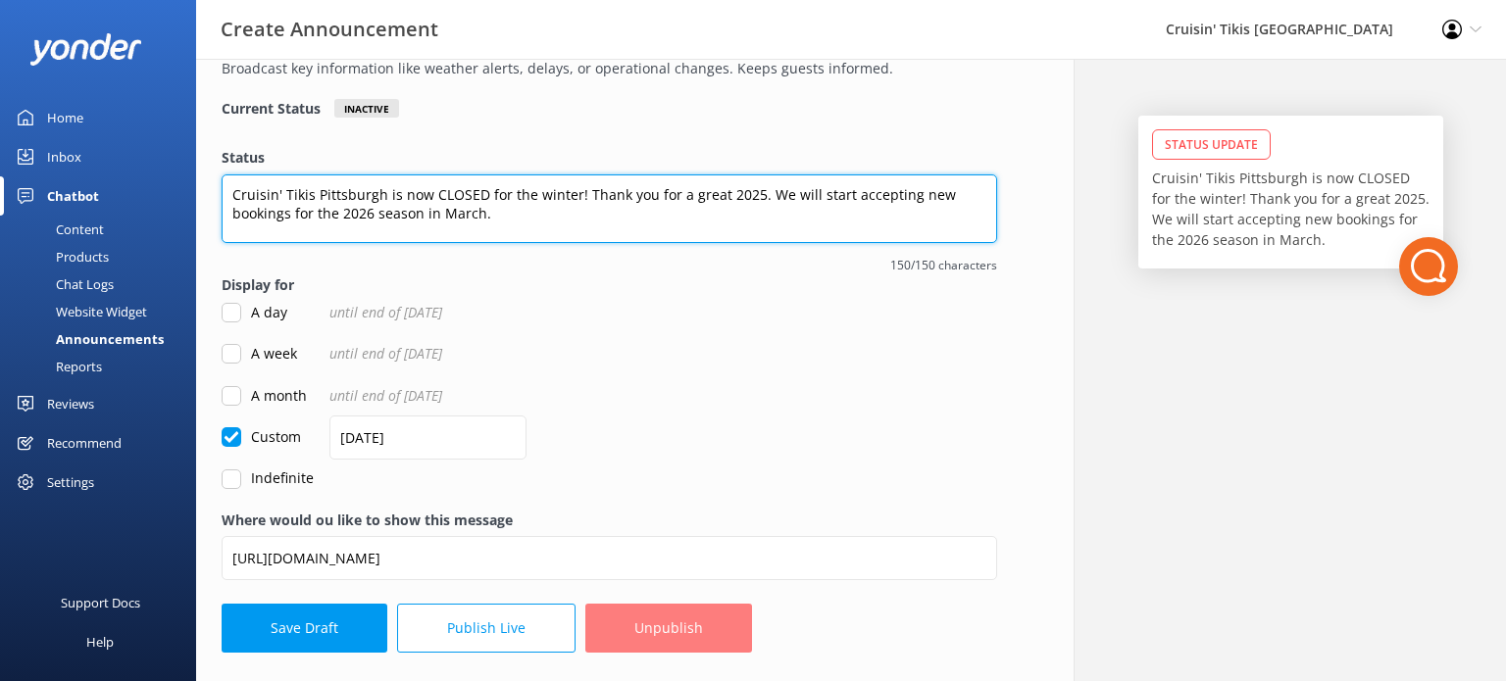
click at [571, 195] on textarea "Cruisin' Tikis Pittsburgh is now CLOSED for the winter! Thank you for a great 2…" at bounding box center [610, 209] width 776 height 69
click at [550, 217] on textarea "CRUISIN' TIKIS PITTSBURGH IS NOW CLOSED FOR THE SEASON! Thank you for a great 2…" at bounding box center [610, 209] width 776 height 69
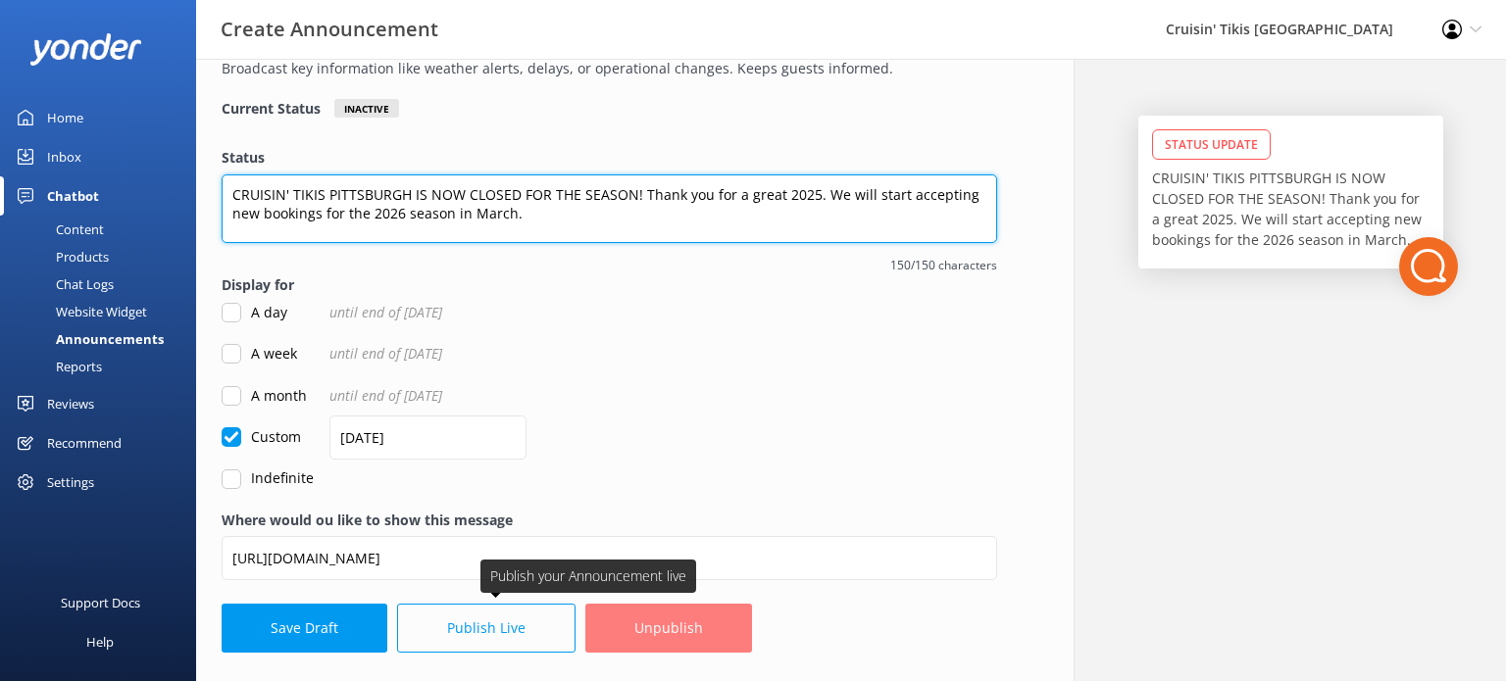
type textarea "CRUISIN' TIKIS PITTSBURGH IS NOW CLOSED FOR THE SEASON! Thank you for a great 2…"
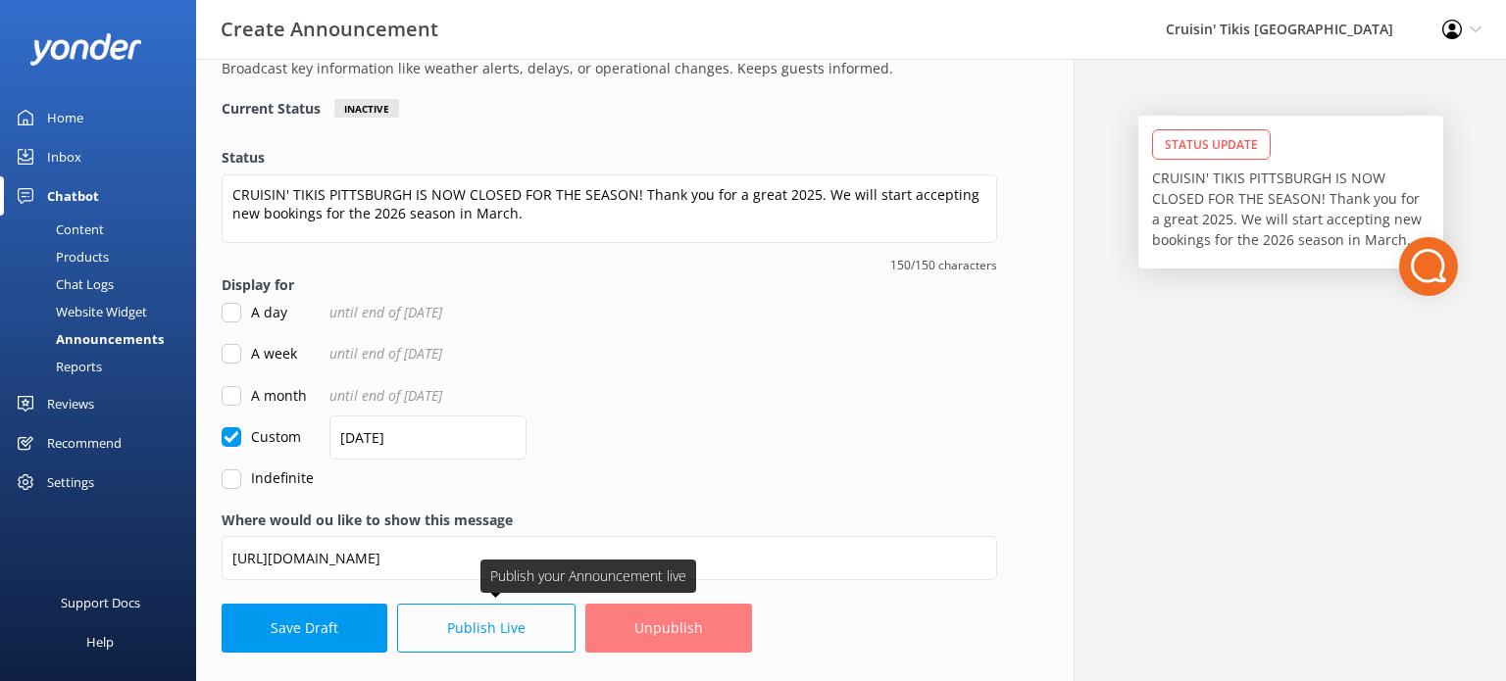
click at [494, 630] on button "Publish Live" at bounding box center [486, 628] width 178 height 49
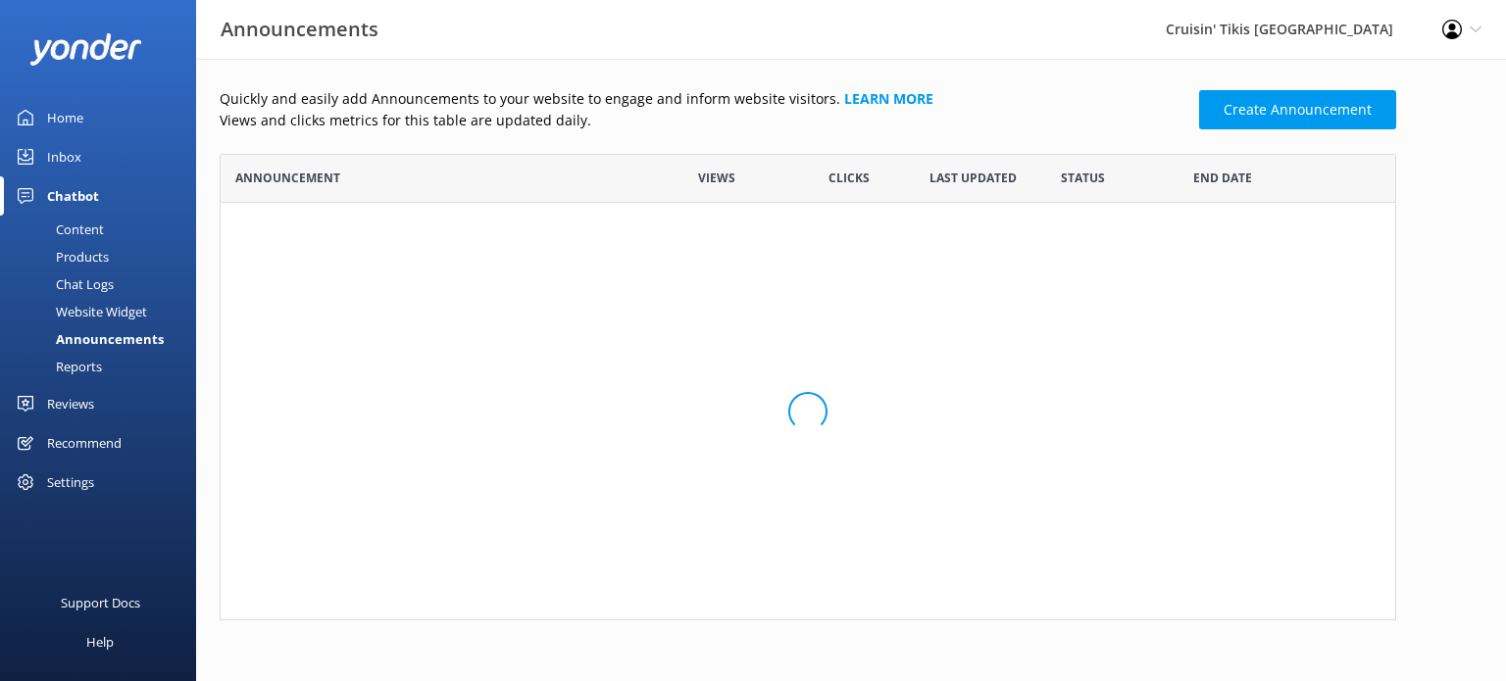
scroll to position [201, 1161]
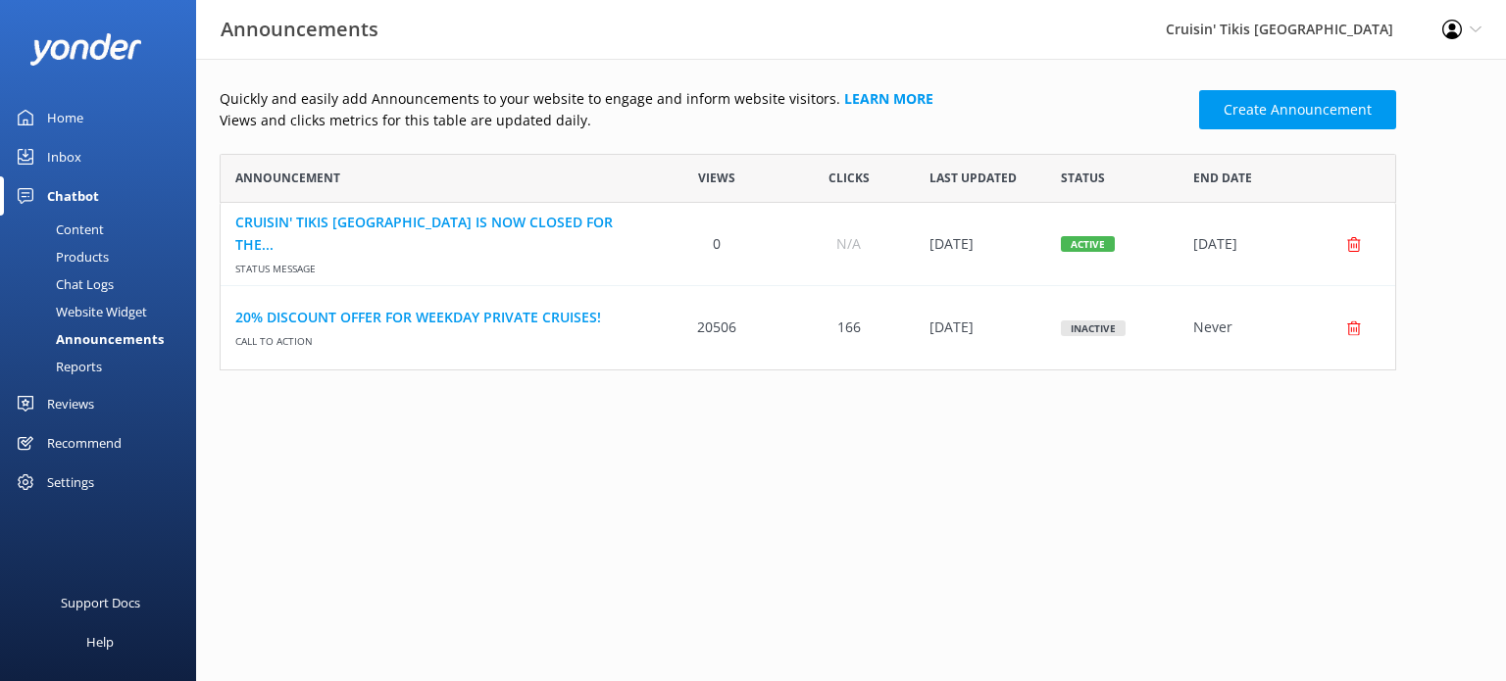
click at [94, 335] on div "Announcements" at bounding box center [88, 339] width 152 height 27
click at [109, 317] on div "Website Widget" at bounding box center [79, 311] width 135 height 27
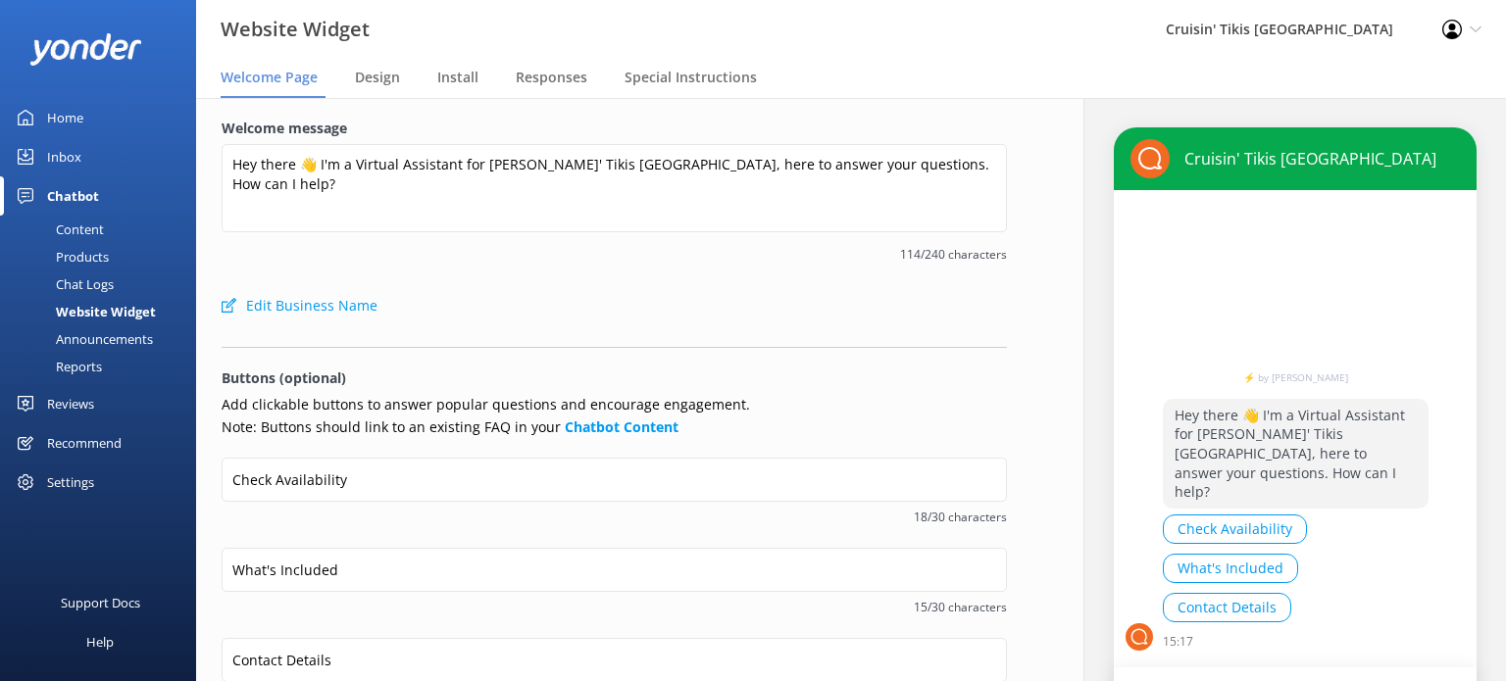
click at [98, 342] on div "Announcements" at bounding box center [82, 339] width 141 height 27
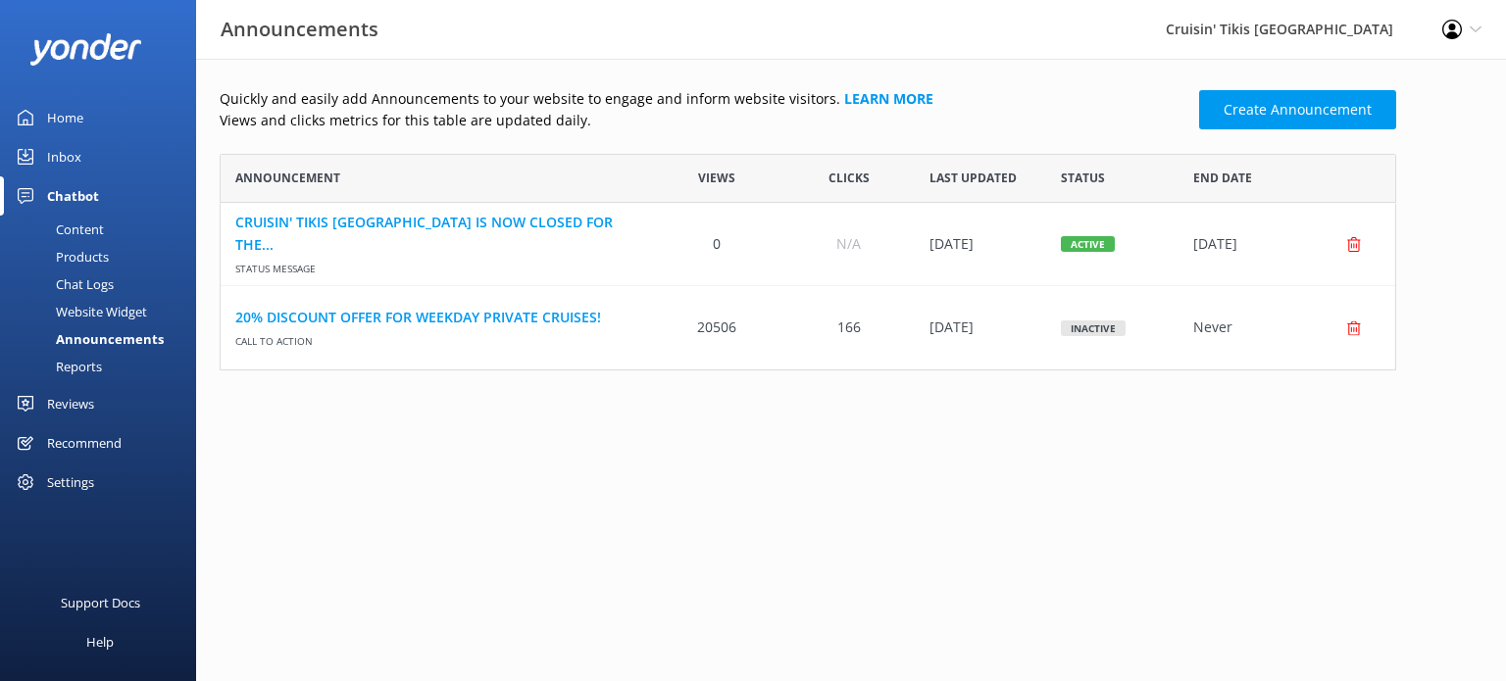
scroll to position [201, 1161]
click at [78, 195] on div "Chatbot" at bounding box center [73, 195] width 52 height 39
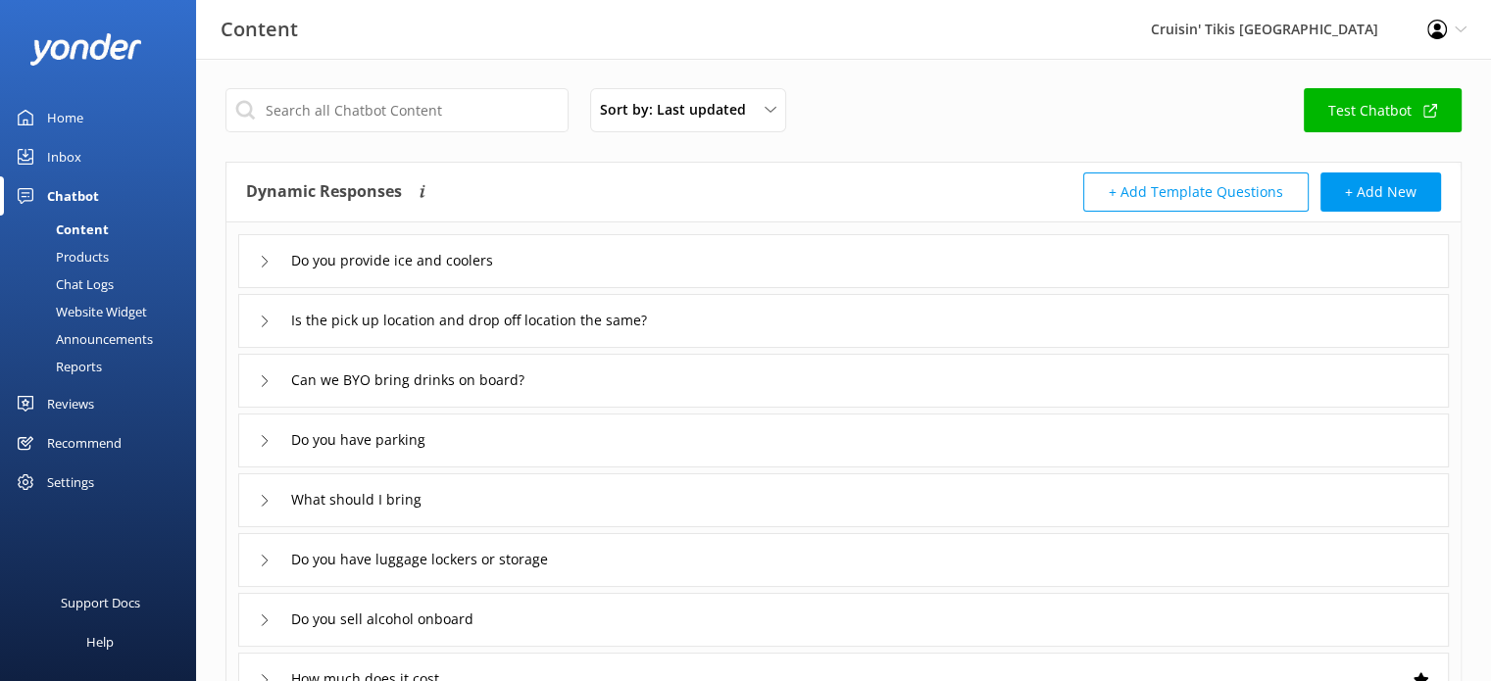
click at [85, 341] on div "Announcements" at bounding box center [82, 339] width 141 height 27
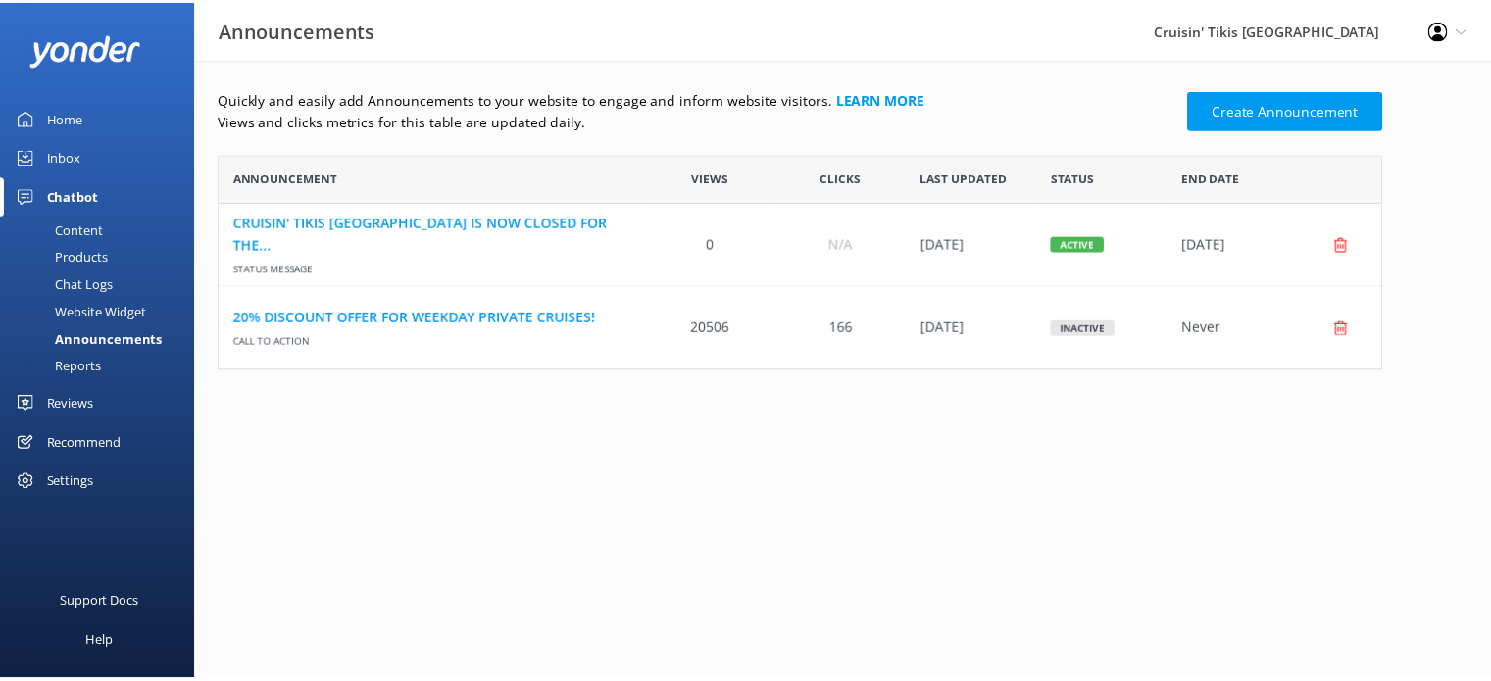
scroll to position [201, 1161]
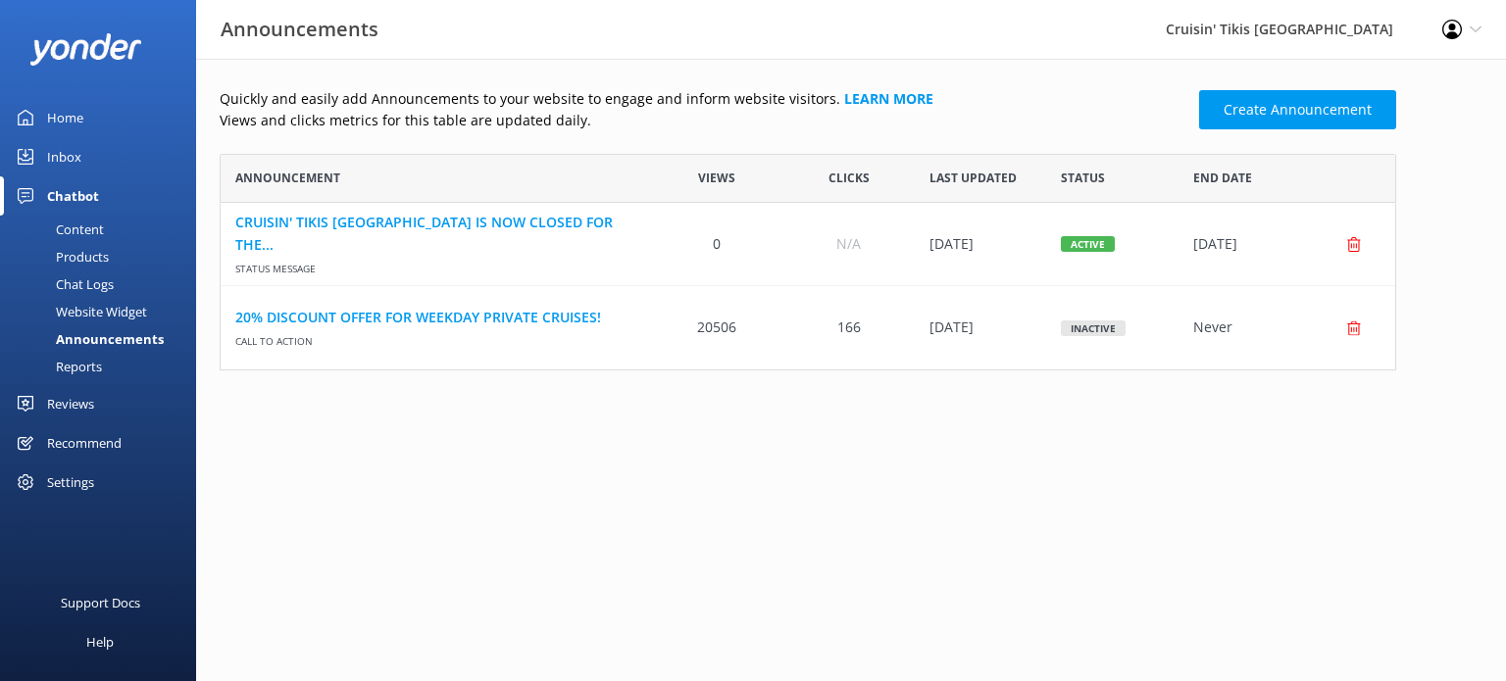
click at [300, 26] on h3 "Announcements" at bounding box center [300, 29] width 158 height 31
click at [51, 118] on div "Home" at bounding box center [65, 117] width 36 height 39
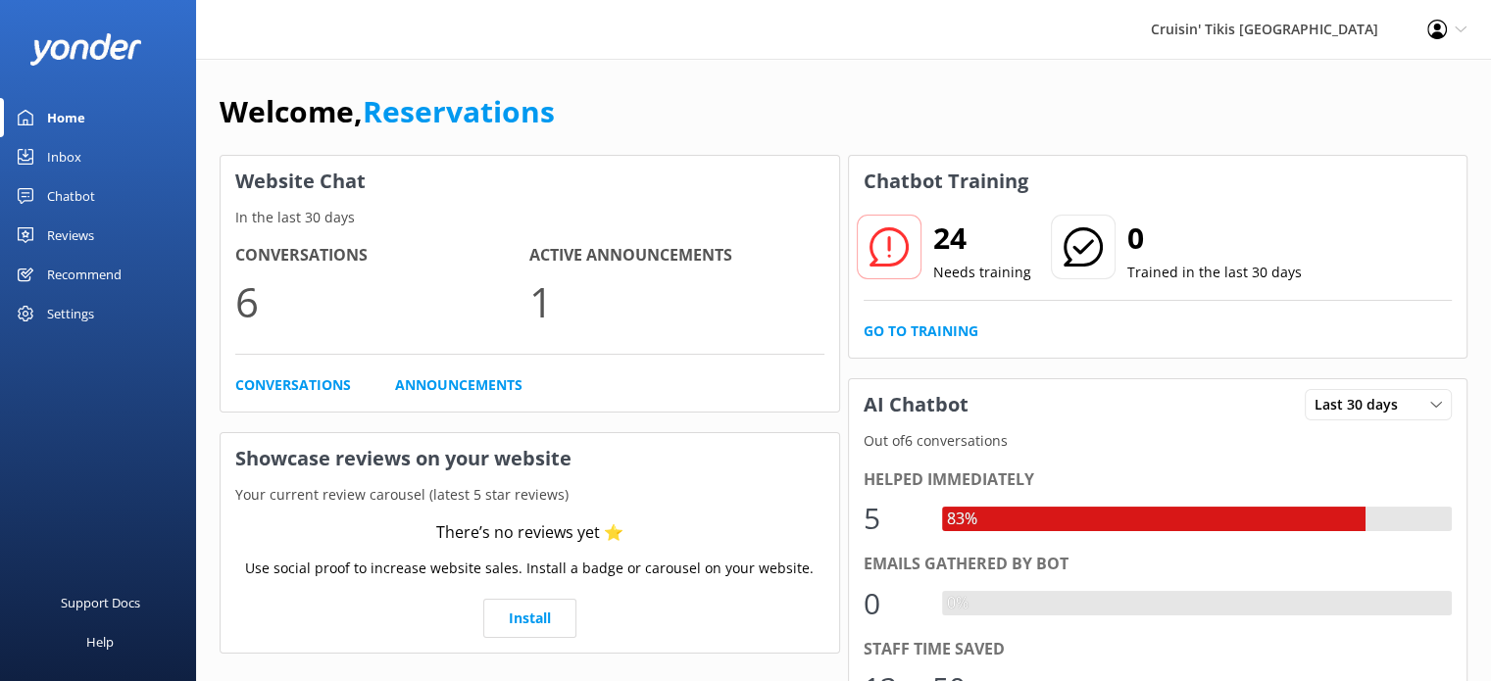
click at [70, 155] on div "Inbox" at bounding box center [64, 156] width 34 height 39
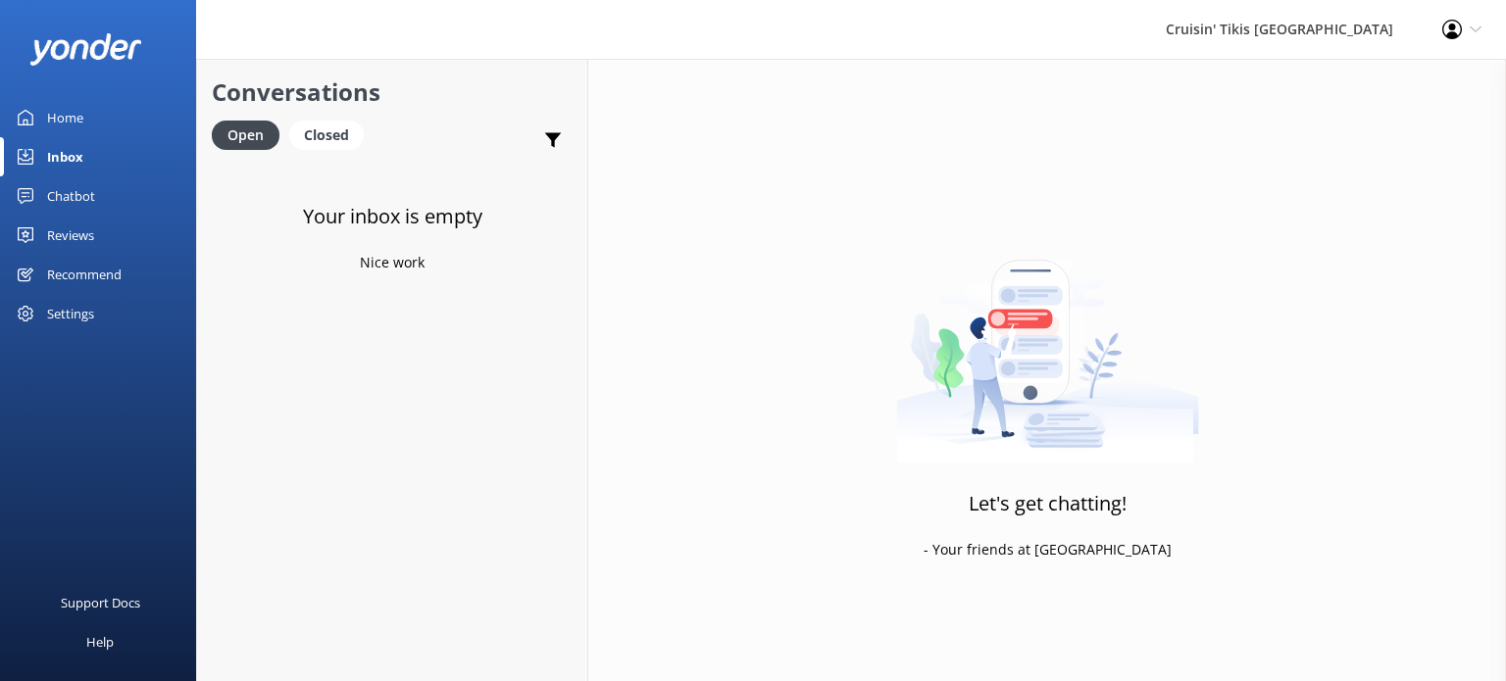
click at [86, 199] on div "Chatbot" at bounding box center [71, 195] width 48 height 39
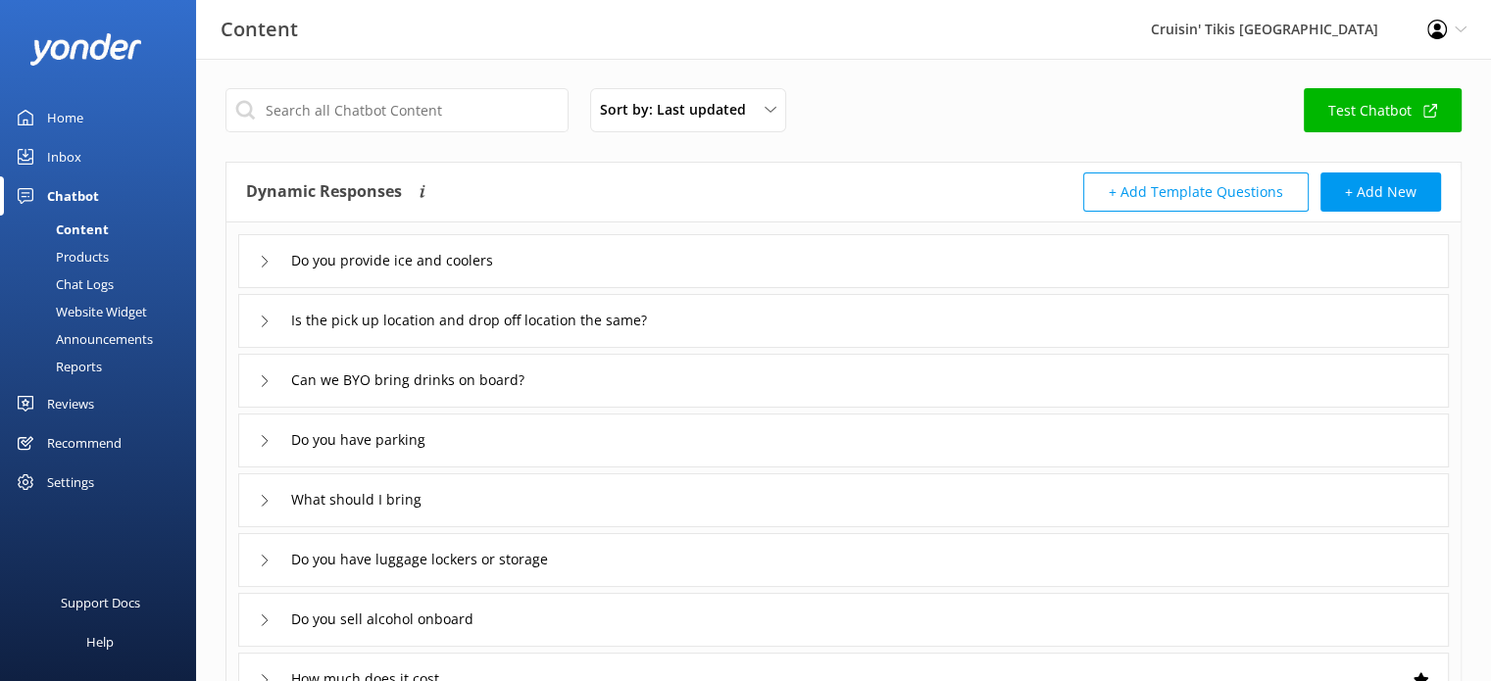
click at [84, 255] on div "Products" at bounding box center [60, 256] width 97 height 27
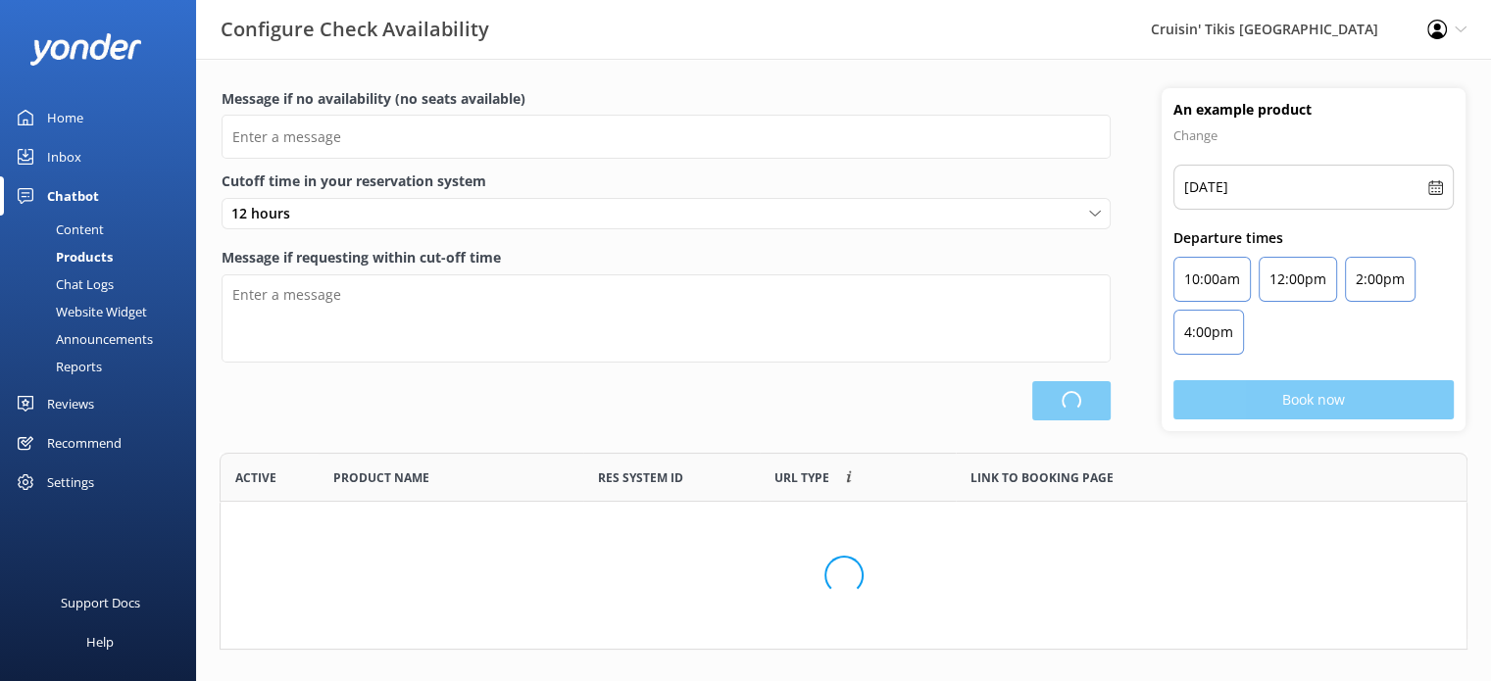
scroll to position [181, 1232]
type input "There are no seats available, please check an alternative day"
type textarea "Our online booking system closes 12 hours prior to departure. Please contact us…"
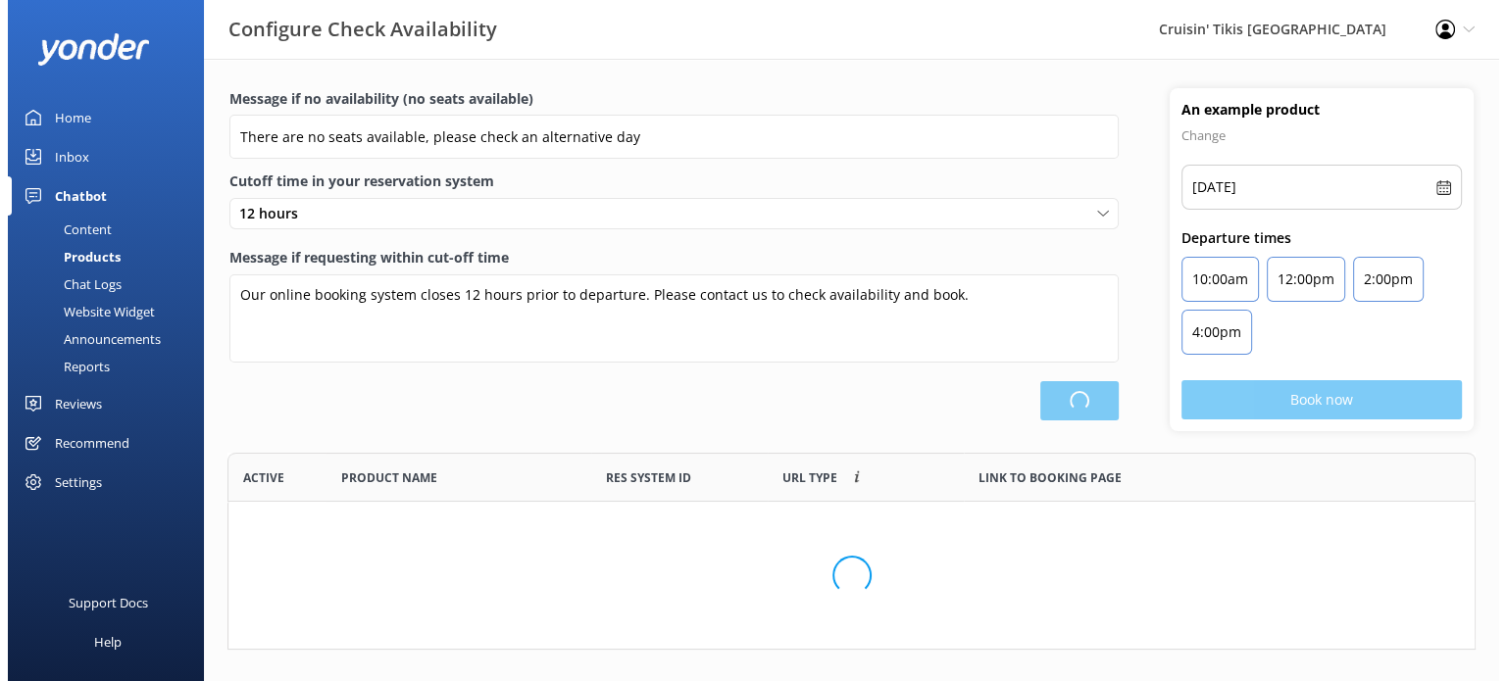
scroll to position [412, 1232]
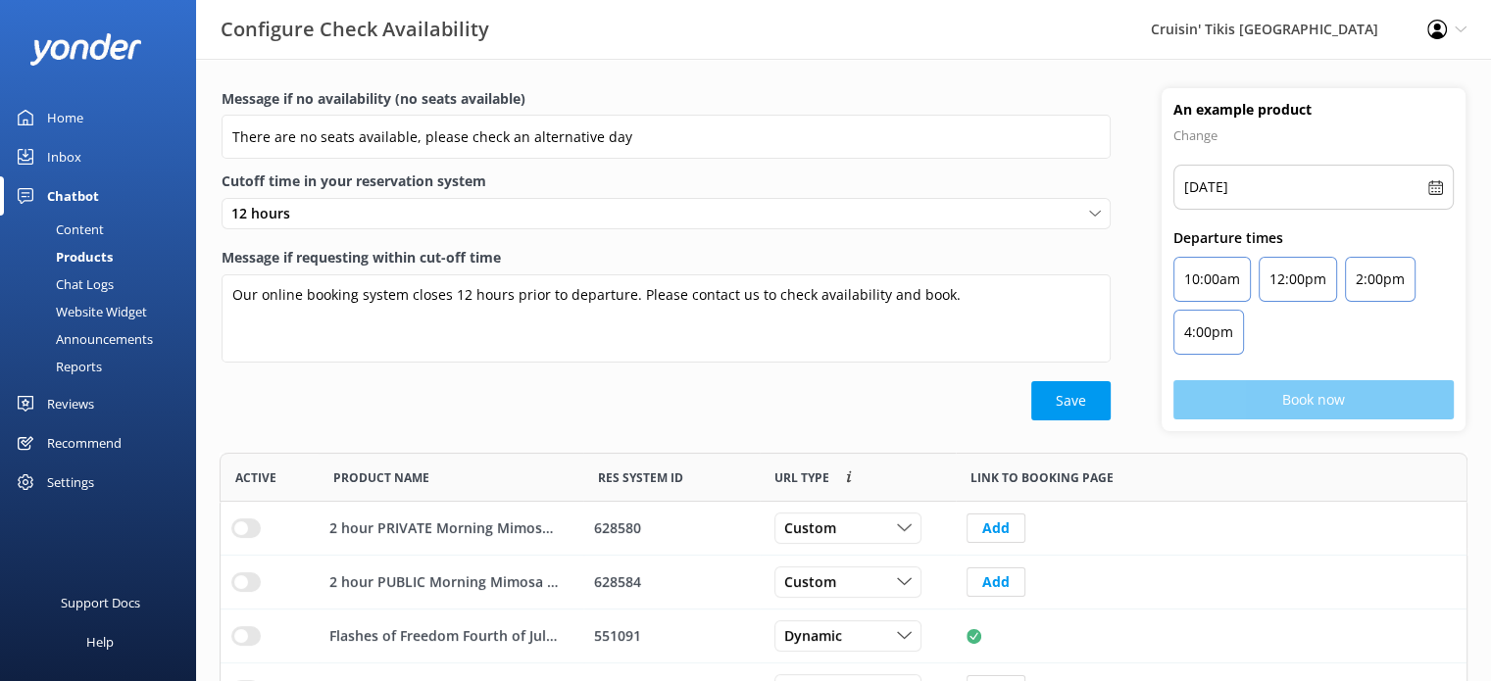
click at [93, 309] on div "Website Widget" at bounding box center [79, 311] width 135 height 27
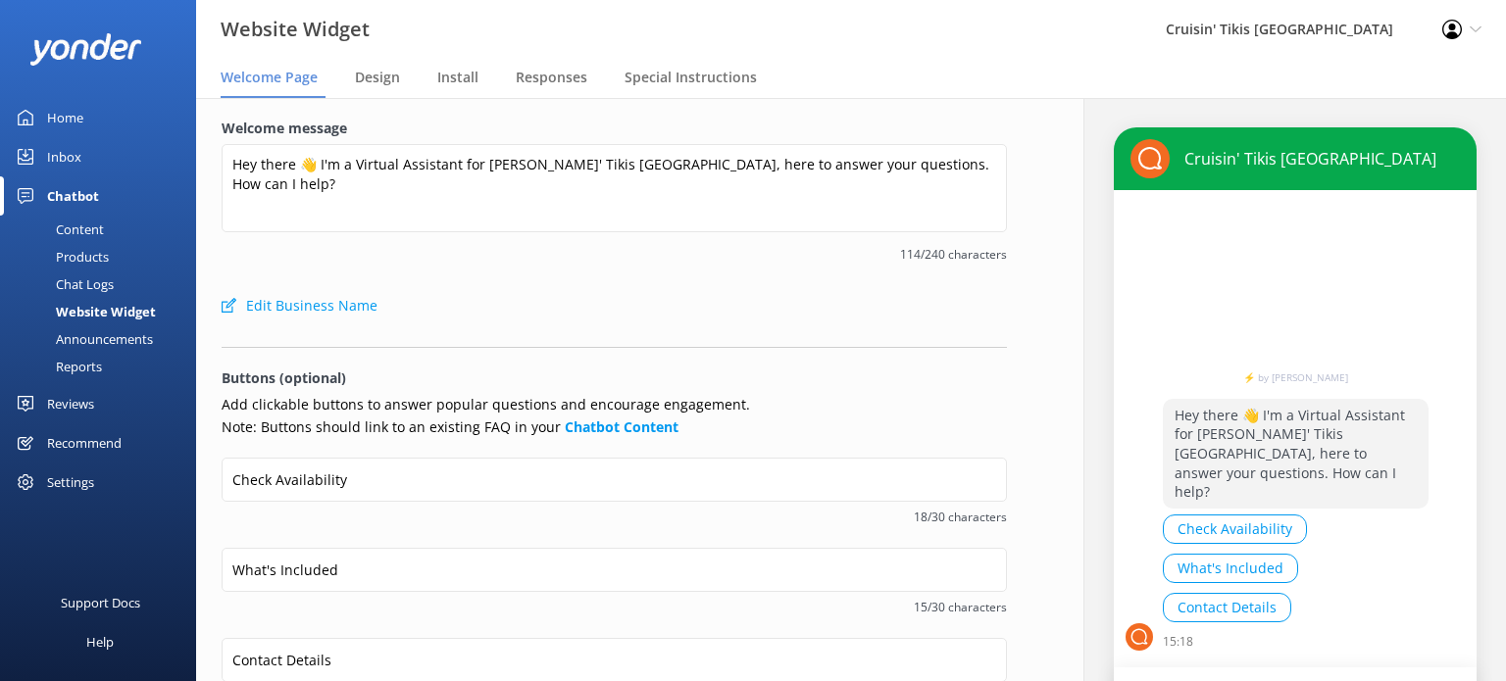
click at [130, 336] on div "Announcements" at bounding box center [82, 339] width 141 height 27
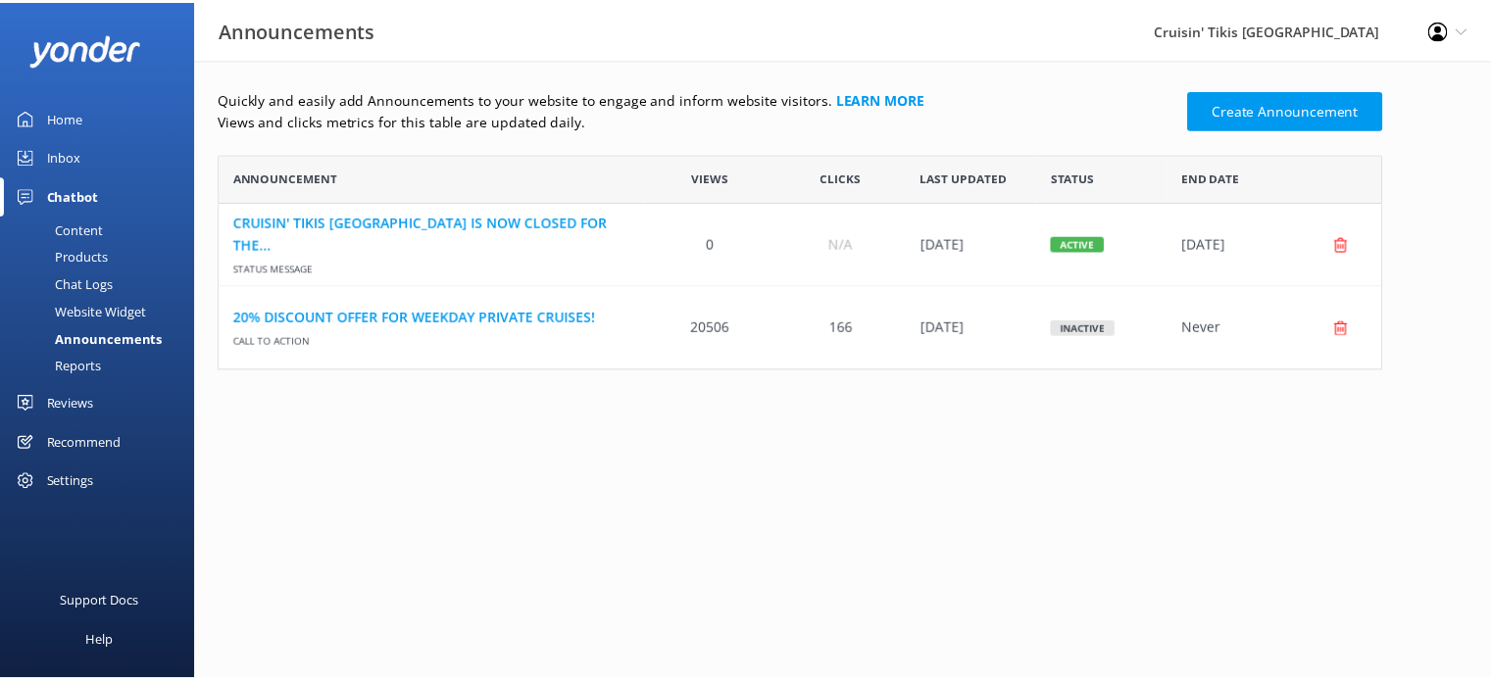
scroll to position [201, 1161]
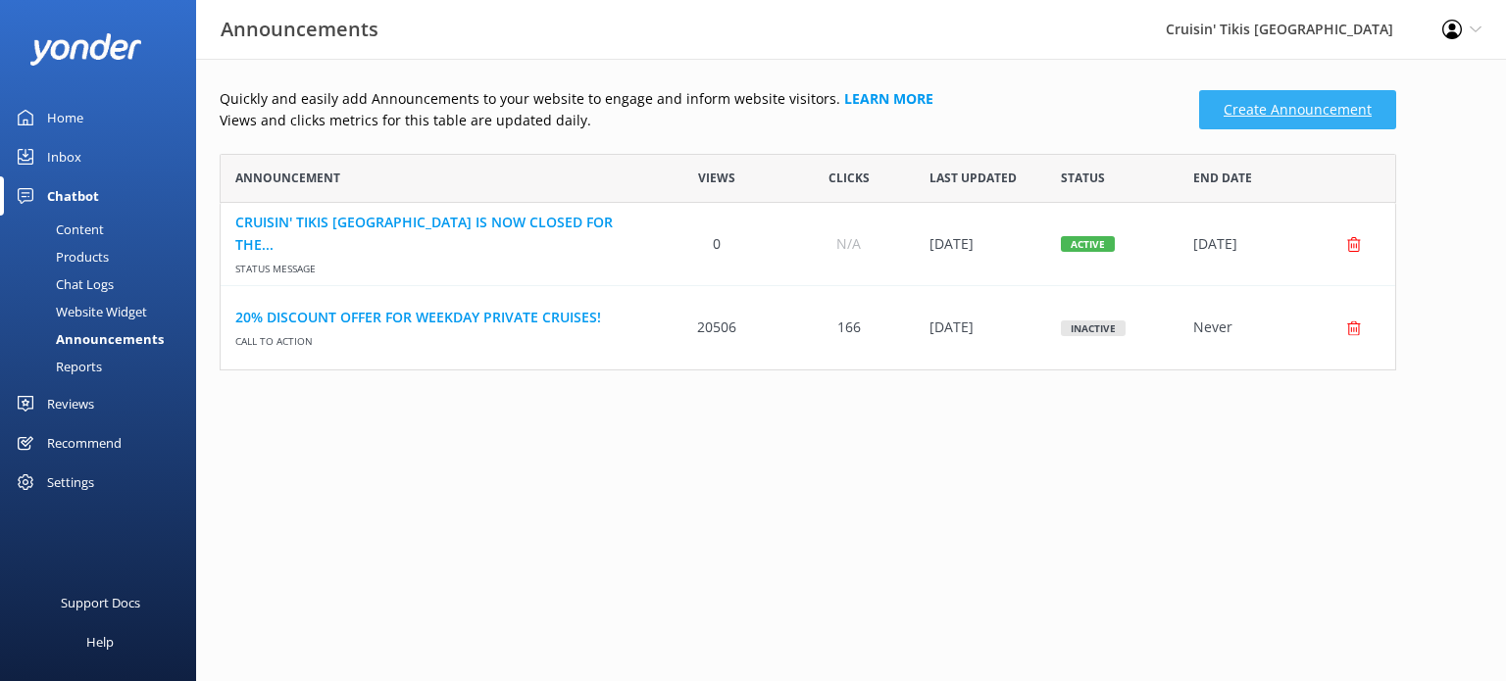
click at [1323, 121] on link "Create Announcement" at bounding box center [1297, 109] width 197 height 39
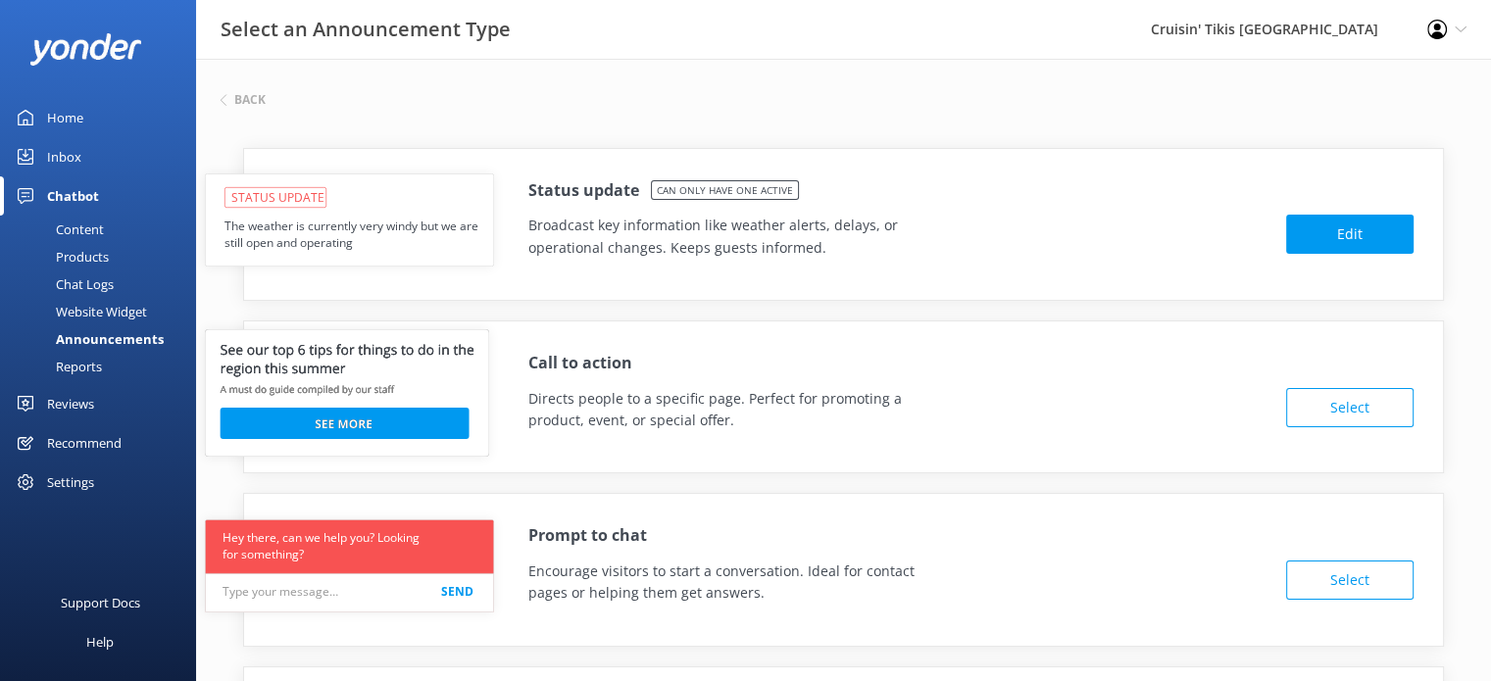
click at [315, 427] on use at bounding box center [347, 392] width 284 height 127
click at [1322, 401] on button "Select" at bounding box center [1349, 407] width 127 height 39
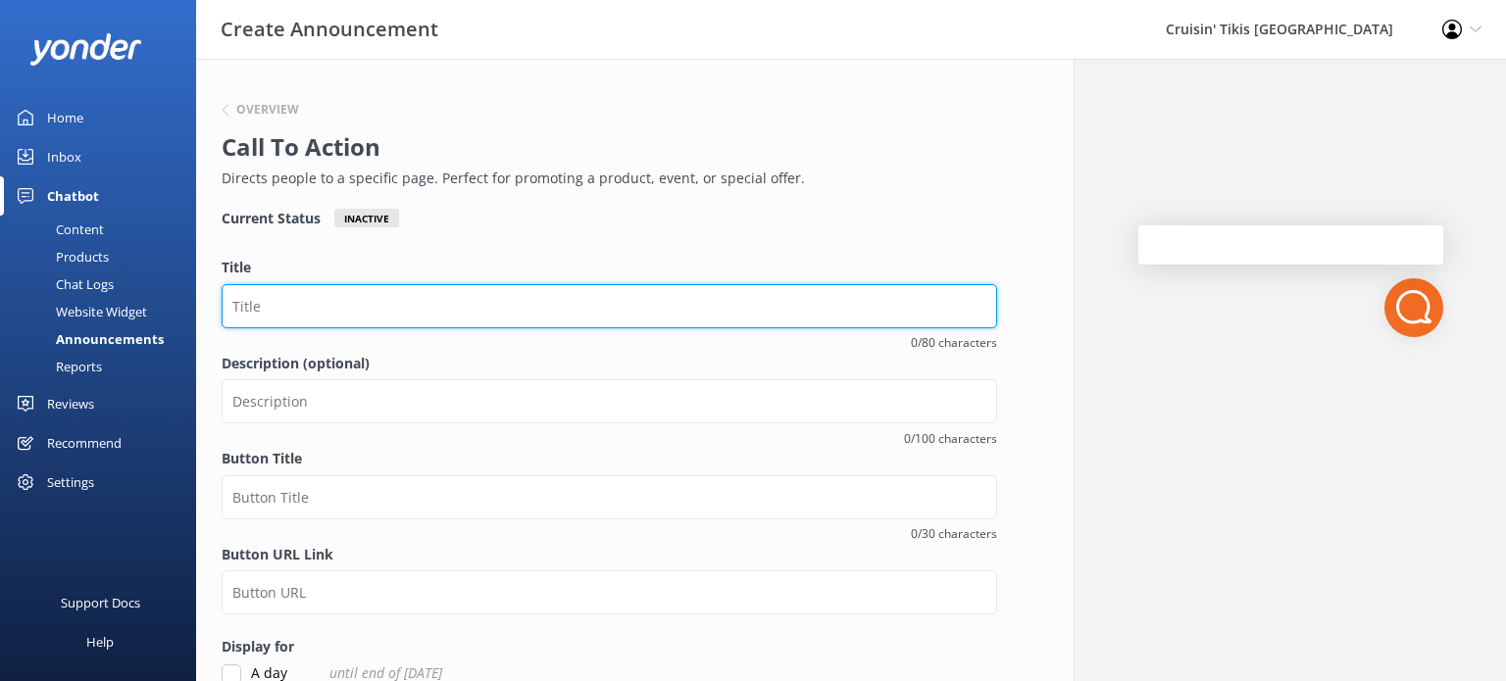
click at [286, 304] on input "Title" at bounding box center [610, 306] width 776 height 44
type input "c"
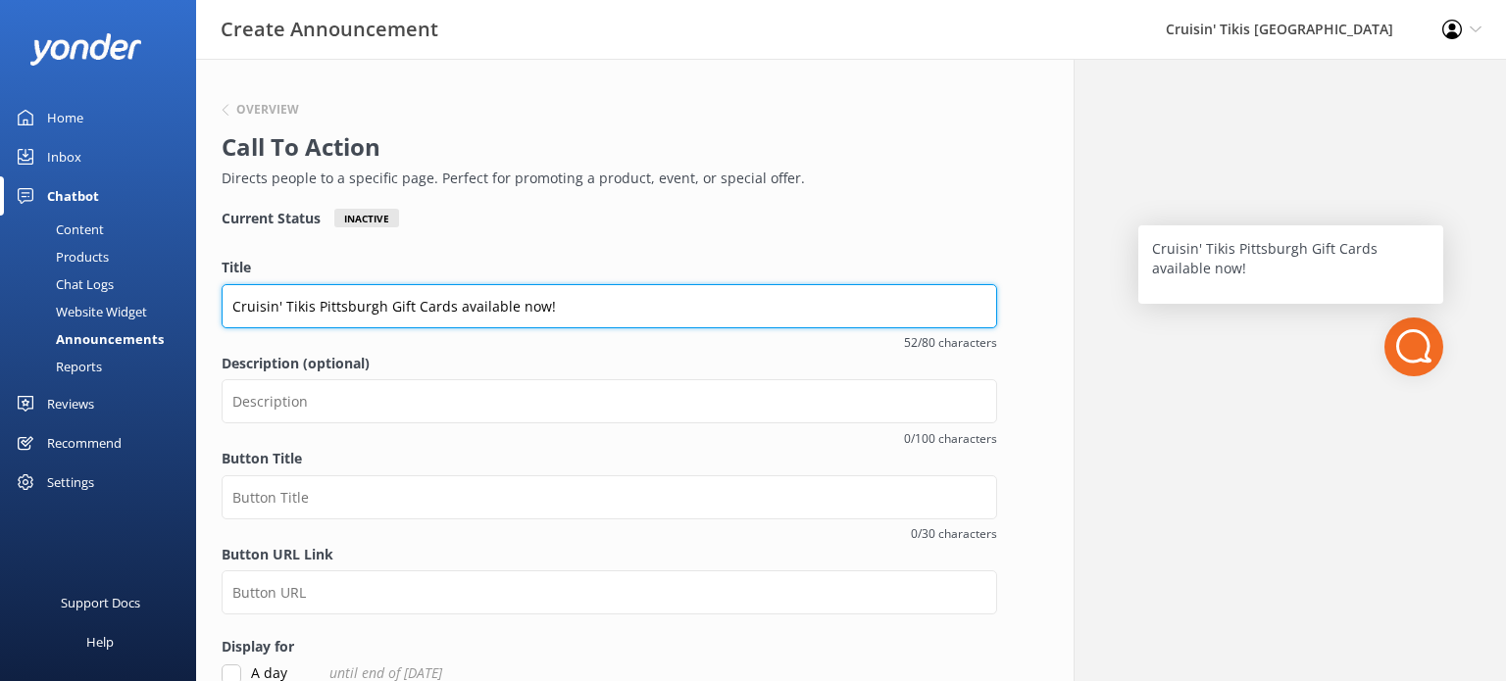
type input "Cruisin' Tikis Pittsburgh Gift Cards available now!"
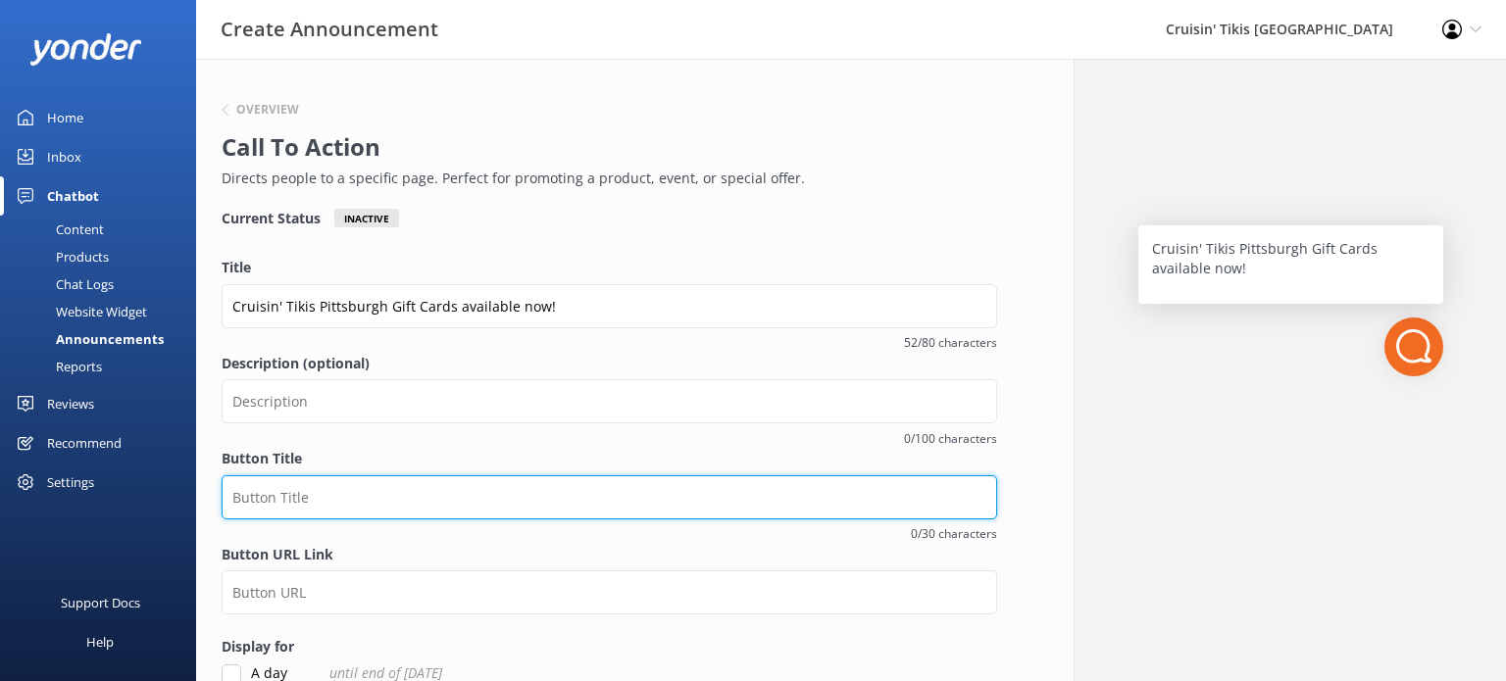
click at [328, 491] on input "Button Title" at bounding box center [610, 498] width 776 height 44
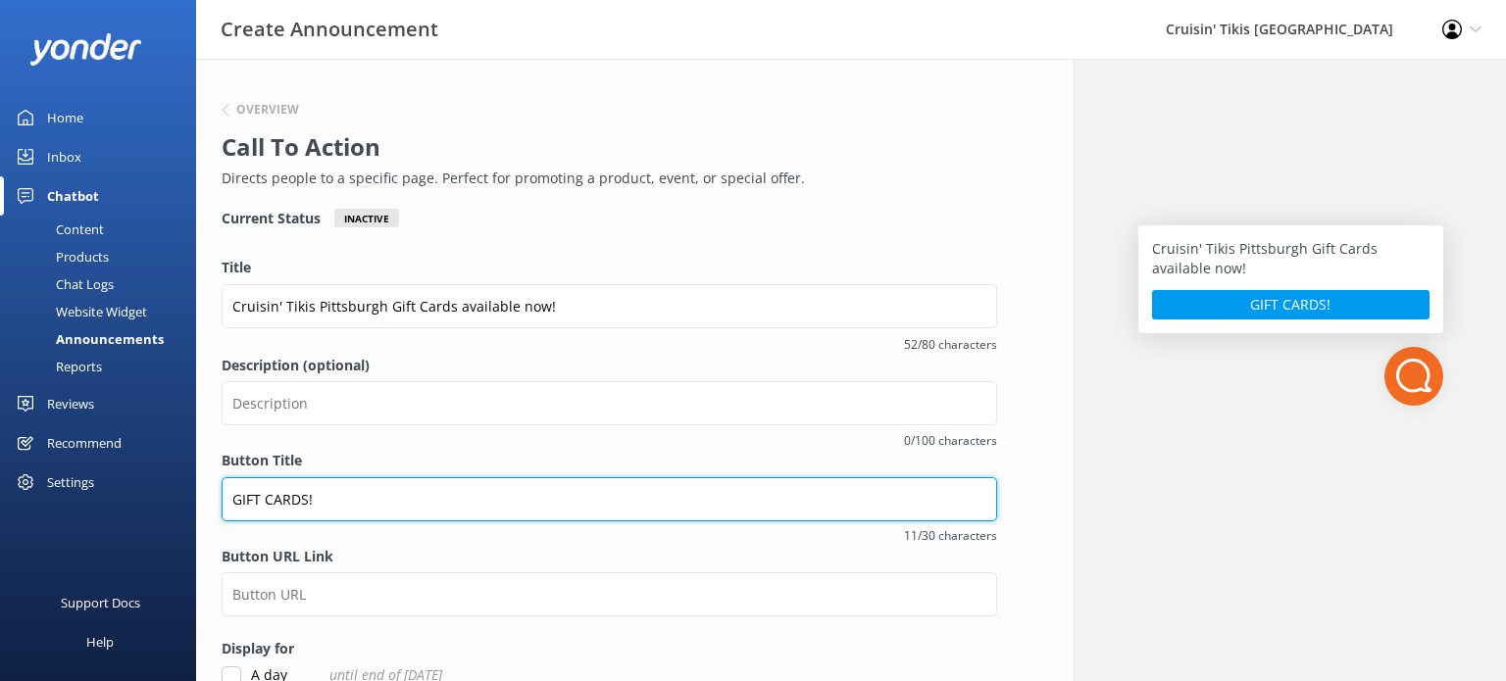
type input "GIFT CARDS!"
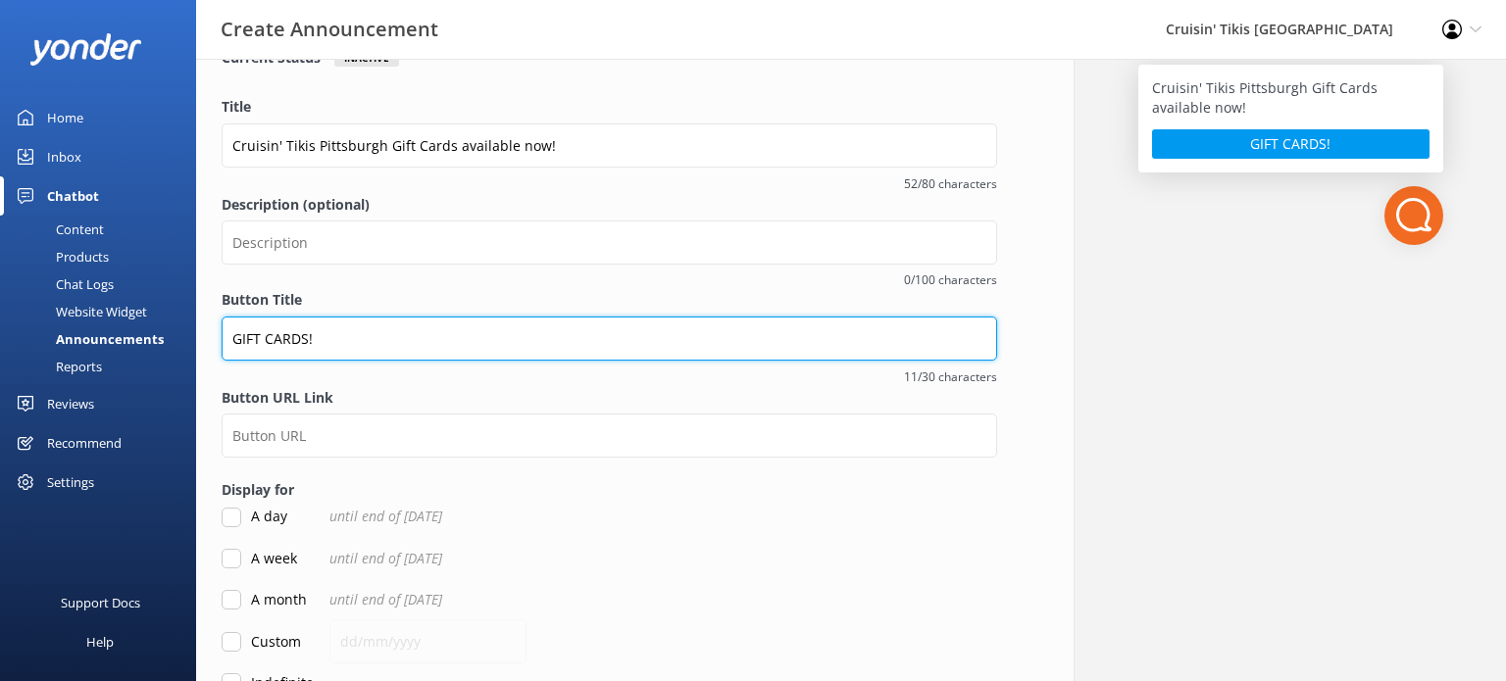
scroll to position [196, 0]
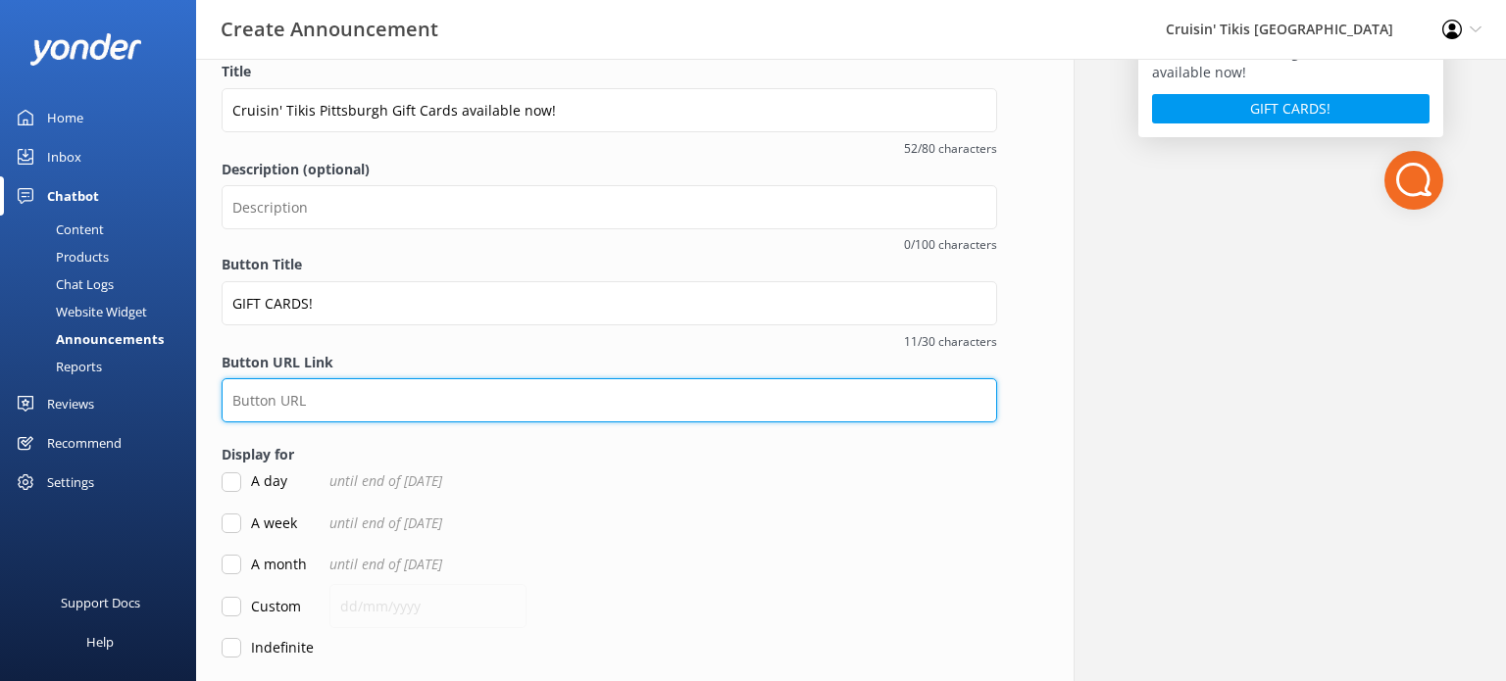
click at [271, 414] on input "Button URL Link" at bounding box center [610, 400] width 776 height 44
paste input "[URL][DOMAIN_NAME][DOMAIN_NAME].."
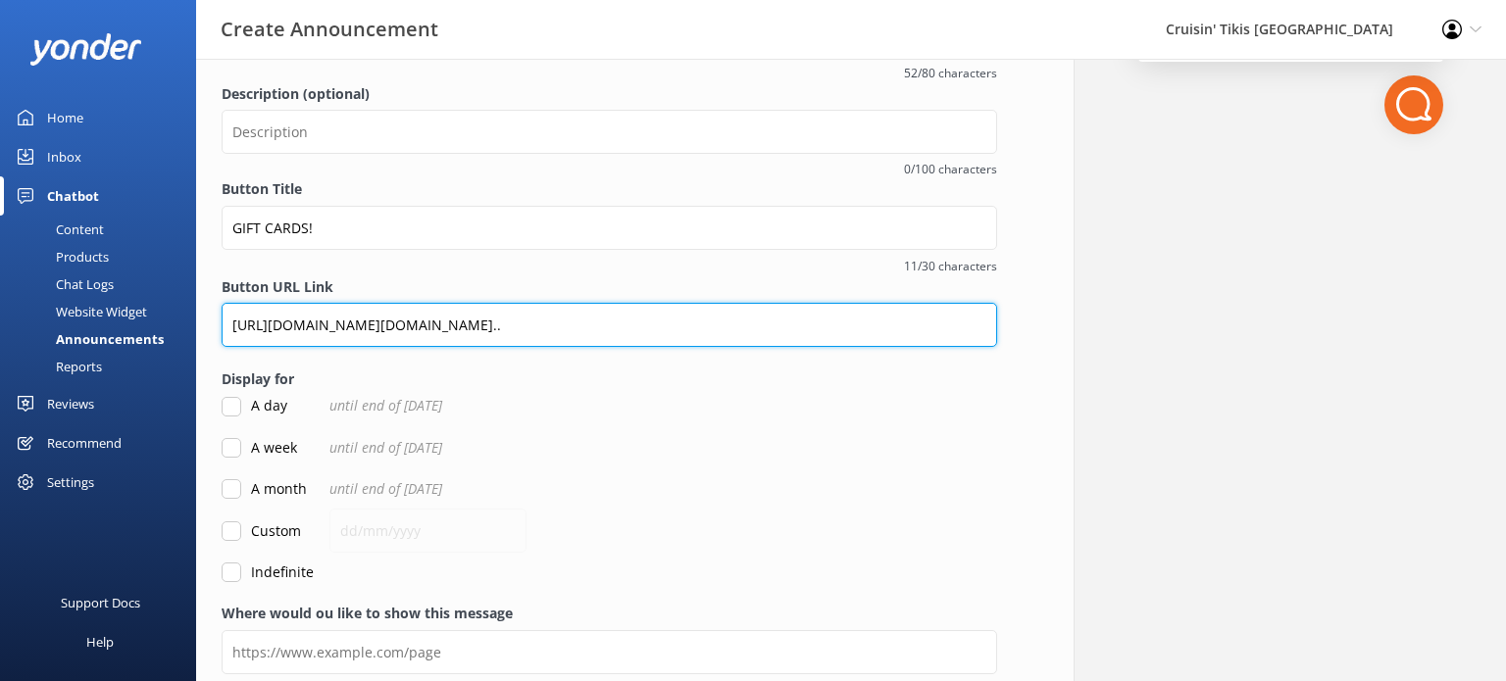
scroll to position [267, 0]
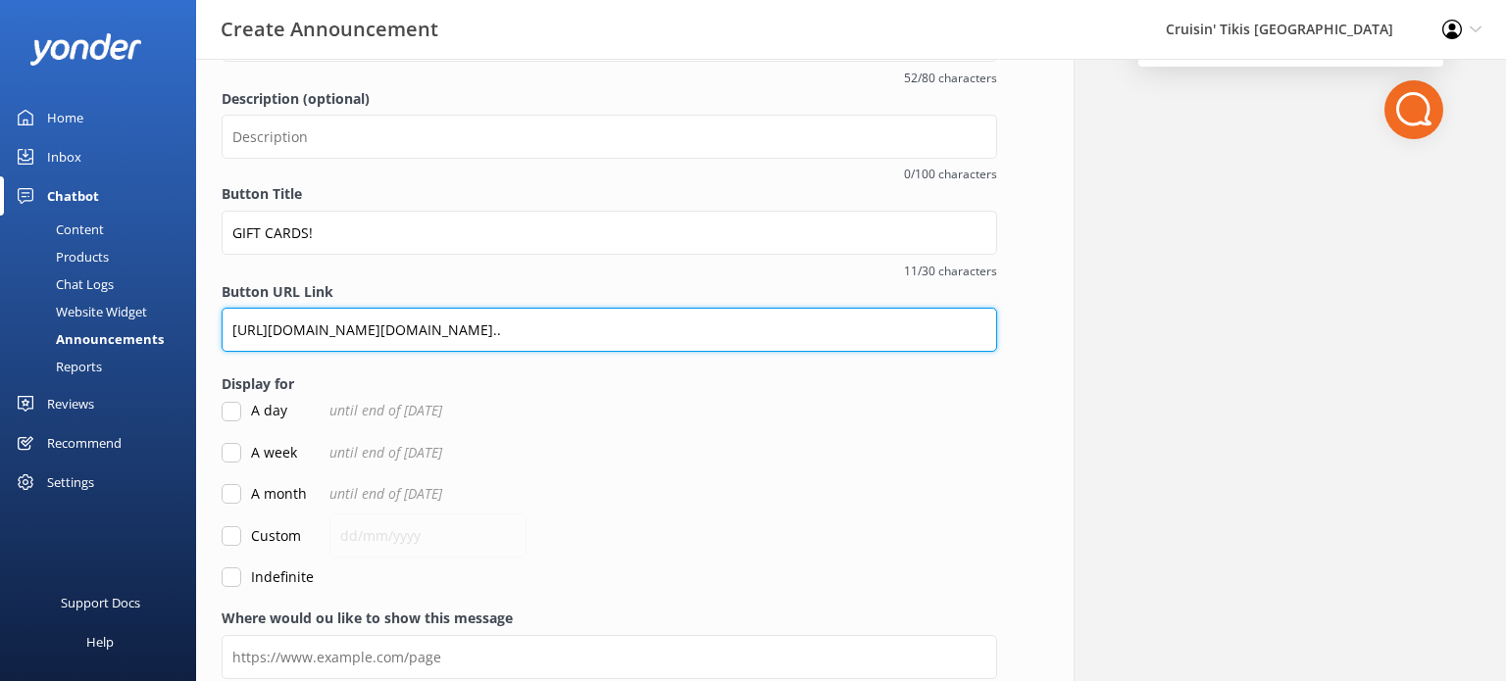
type input "[URL][DOMAIN_NAME][DOMAIN_NAME].."
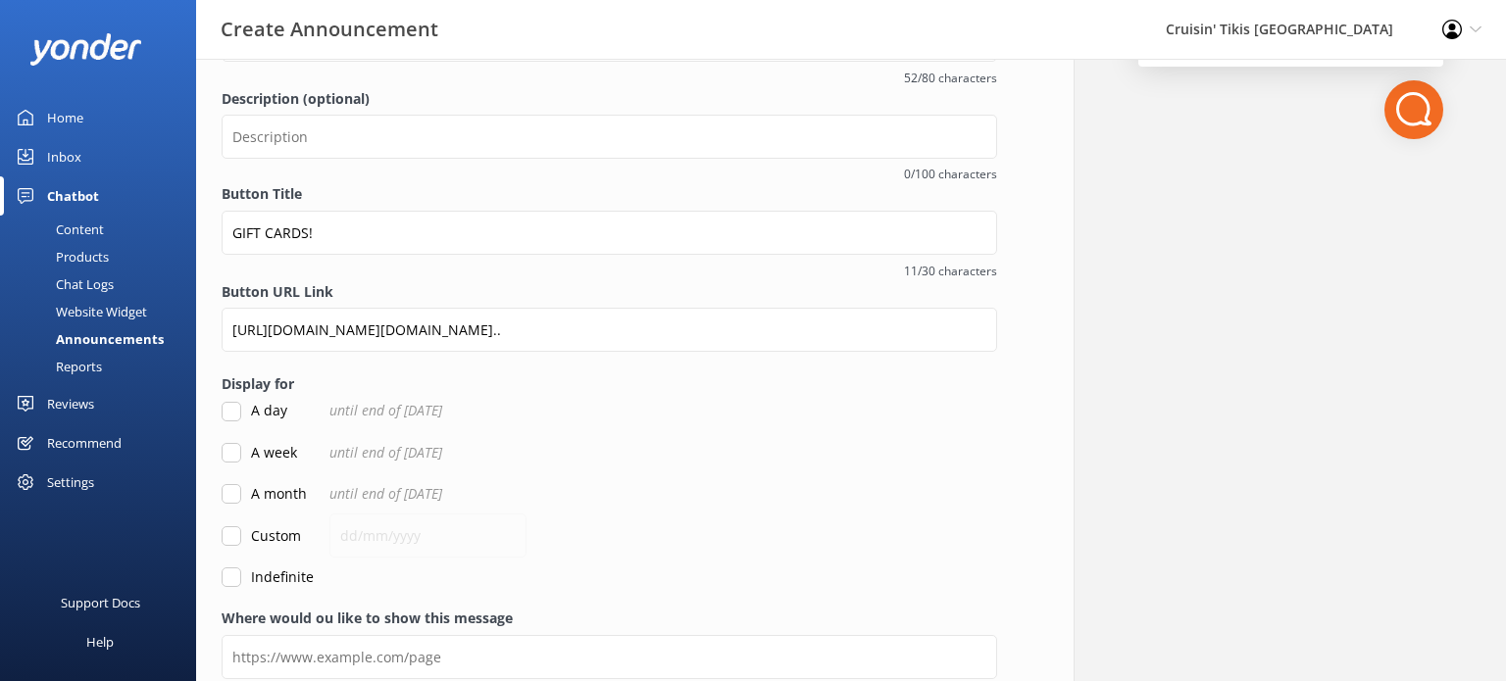
click at [231, 574] on input "Indefinite" at bounding box center [232, 578] width 20 height 20
checkbox input "true"
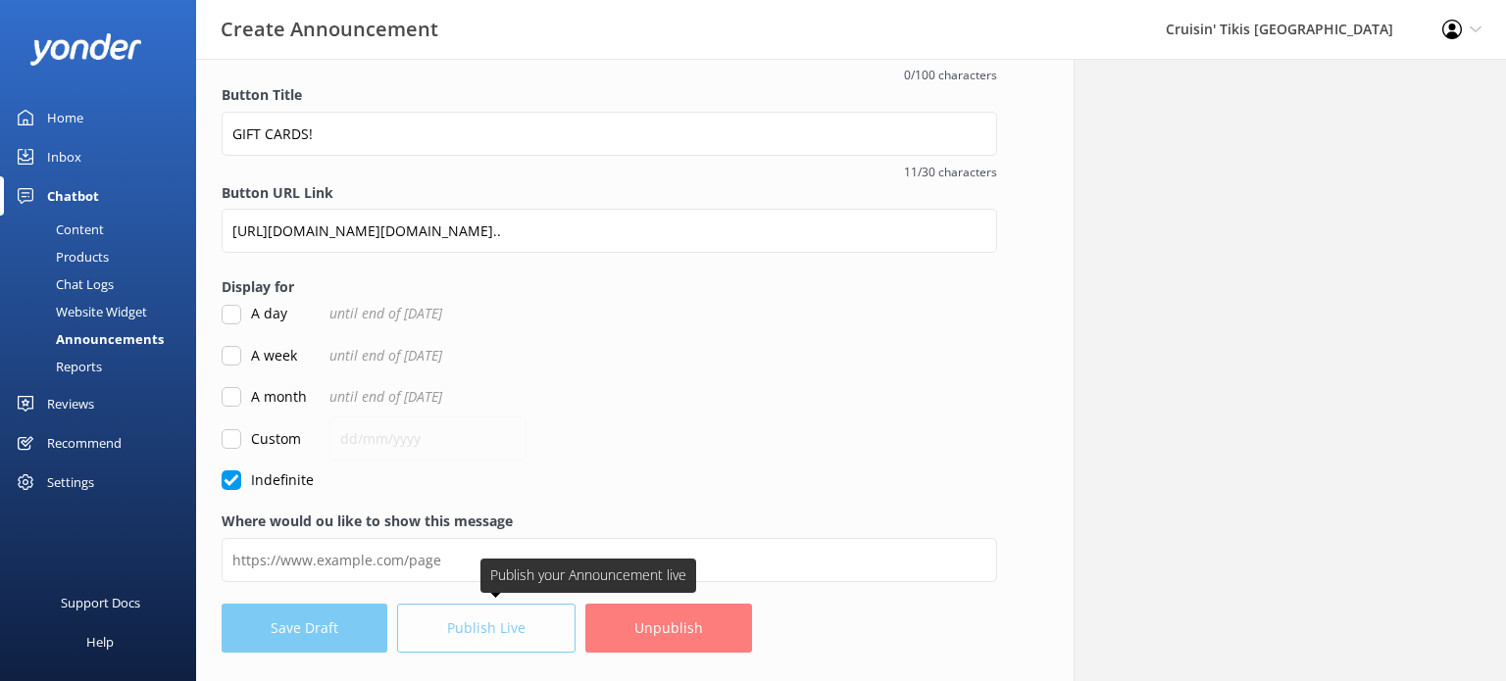
click at [498, 627] on span "Publish Live" at bounding box center [491, 628] width 188 height 49
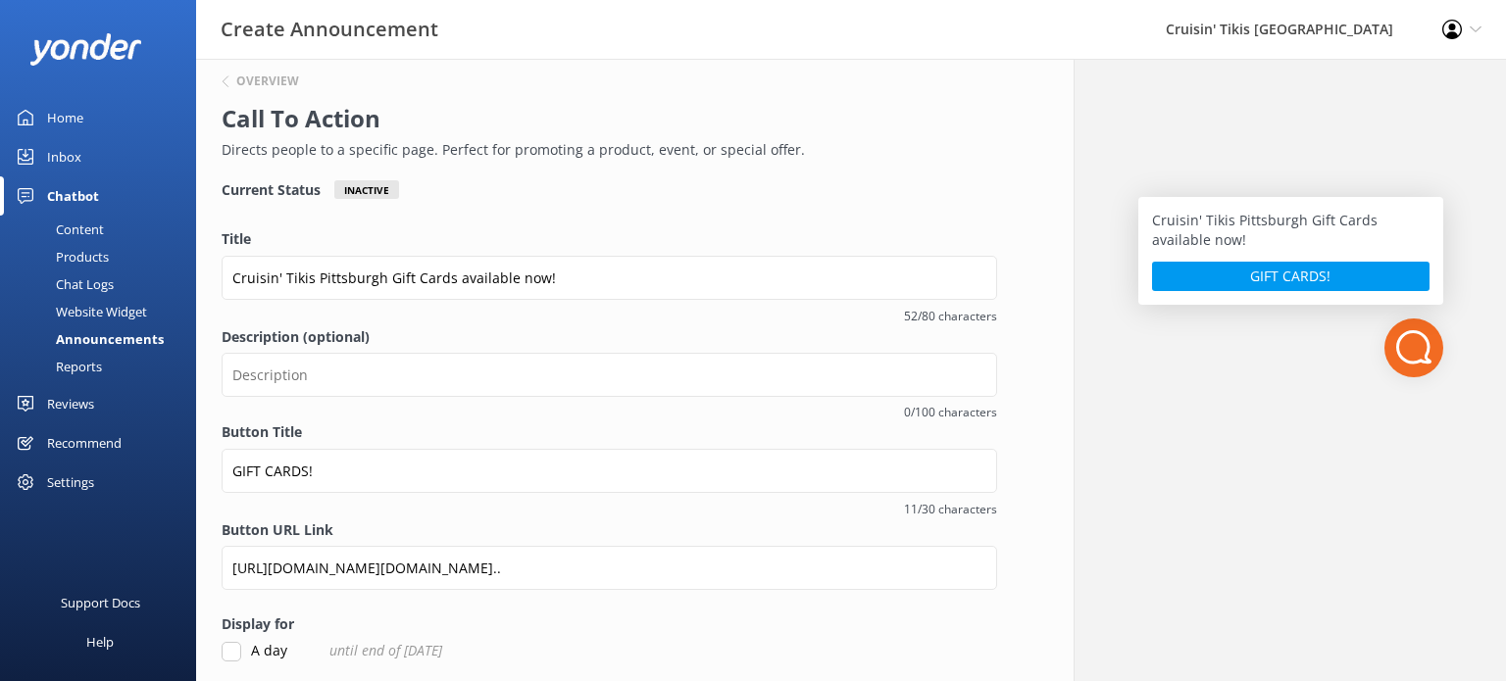
scroll to position [0, 0]
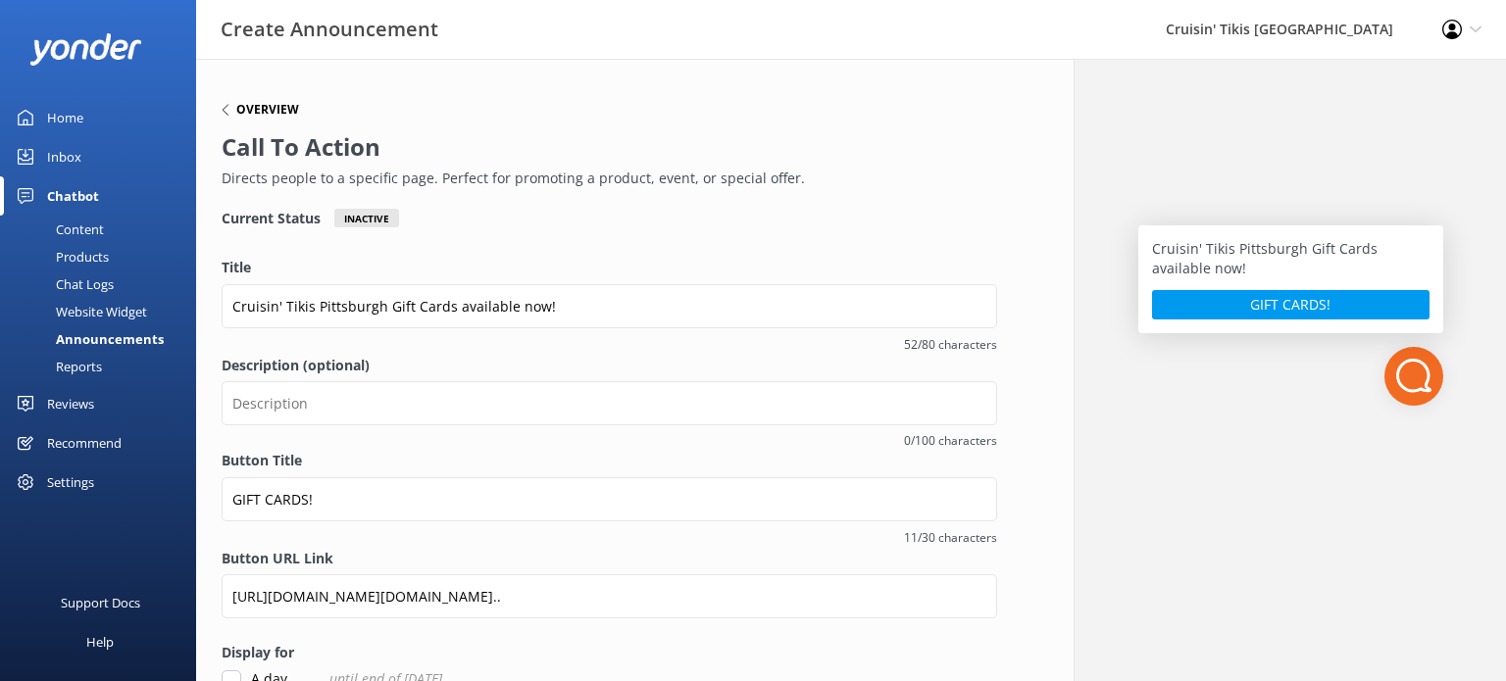
click at [265, 109] on h6 "Overview" at bounding box center [267, 110] width 63 height 12
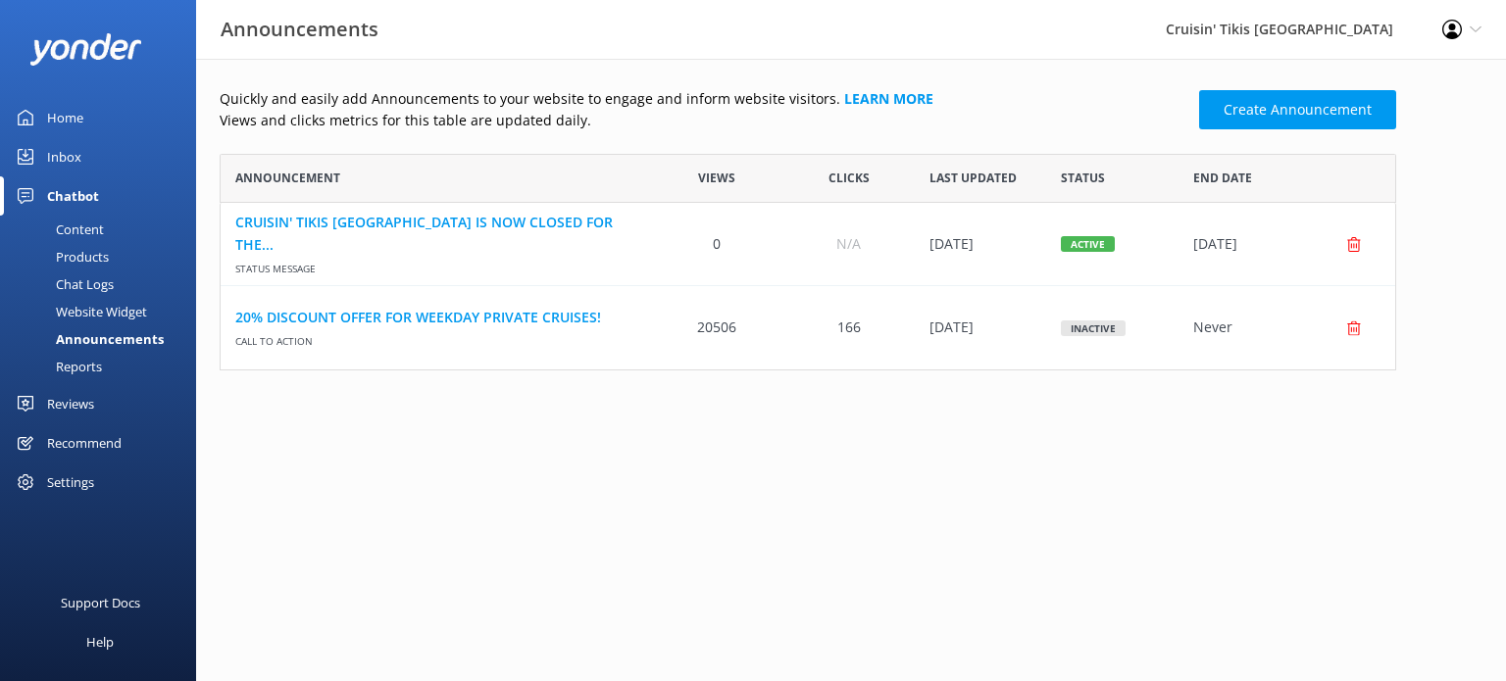
scroll to position [201, 1161]
click at [94, 318] on div "Website Widget" at bounding box center [79, 311] width 135 height 27
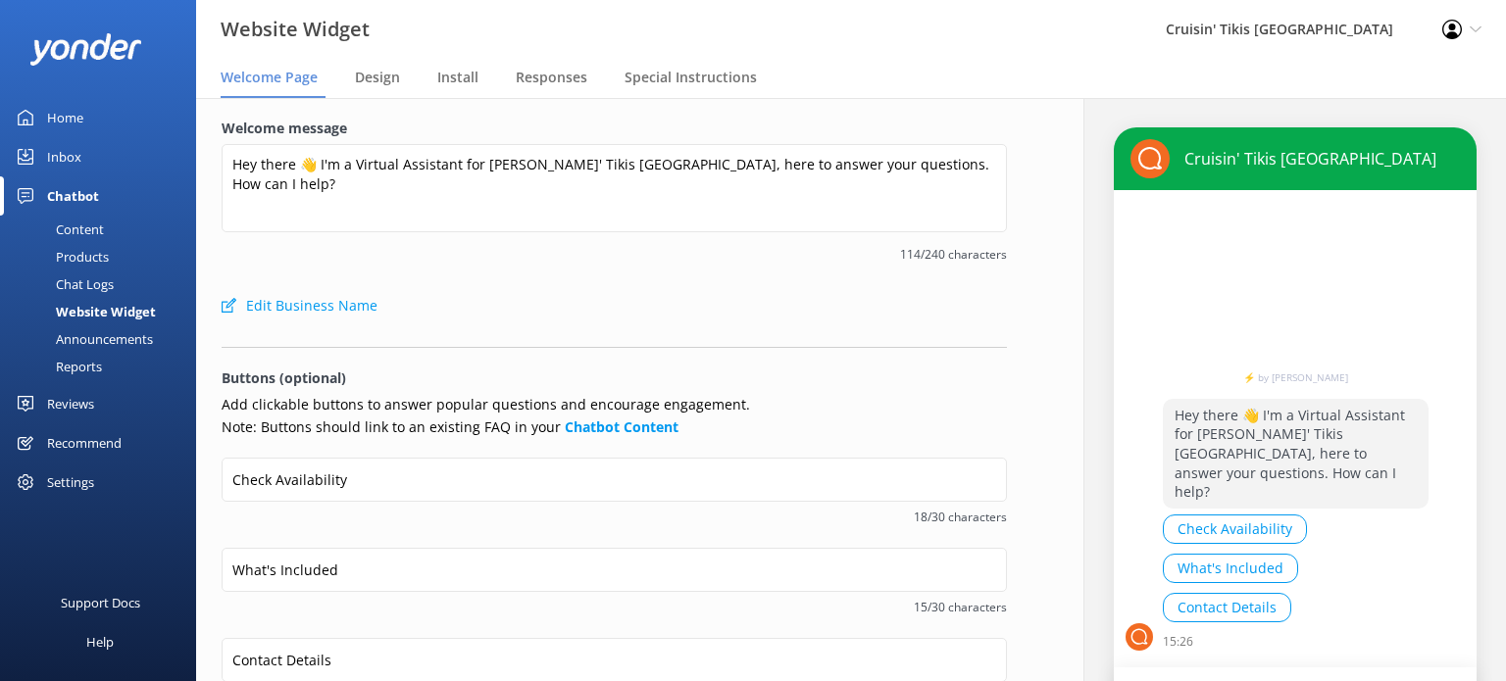
click at [94, 333] on div "Announcements" at bounding box center [82, 339] width 141 height 27
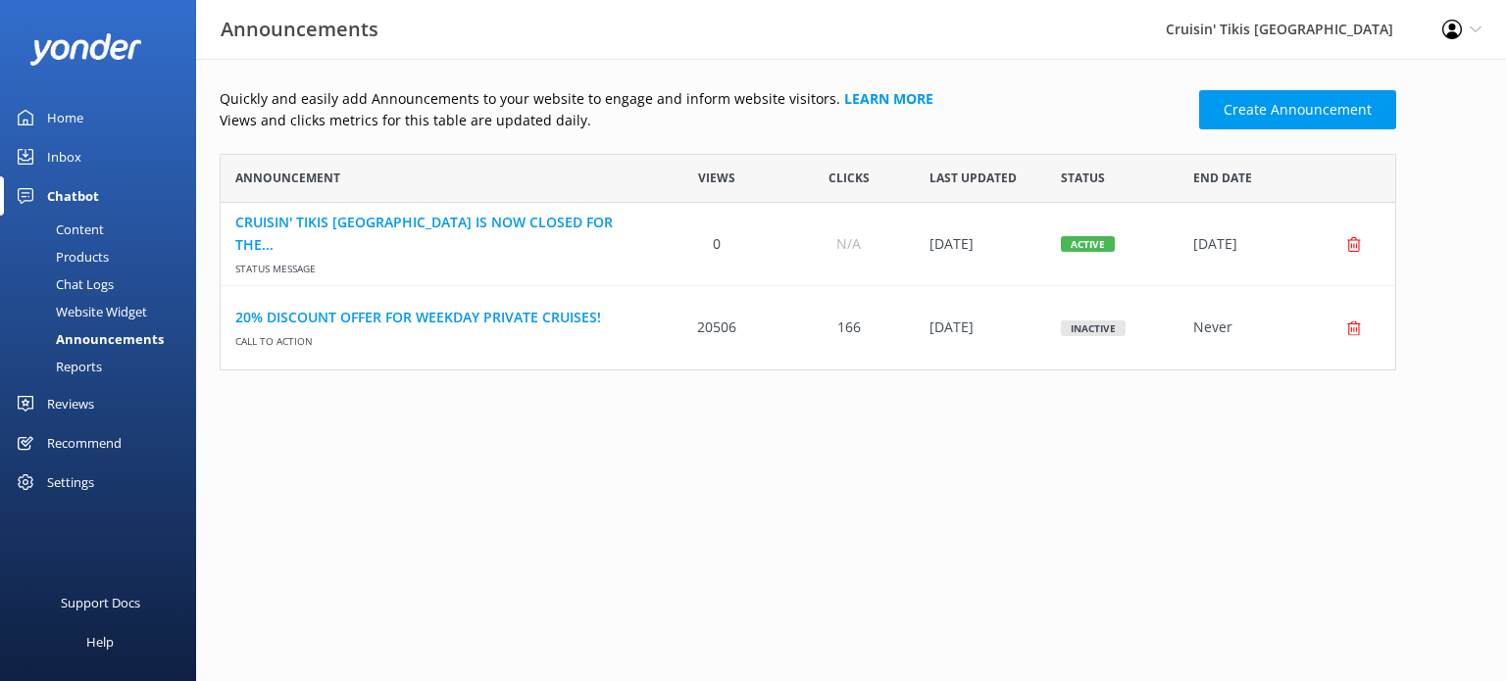
scroll to position [201, 1161]
click at [325, 38] on h3 "Announcements" at bounding box center [300, 29] width 158 height 31
click at [311, 30] on h3 "Announcements" at bounding box center [300, 29] width 158 height 31
